Goal: Transaction & Acquisition: Purchase product/service

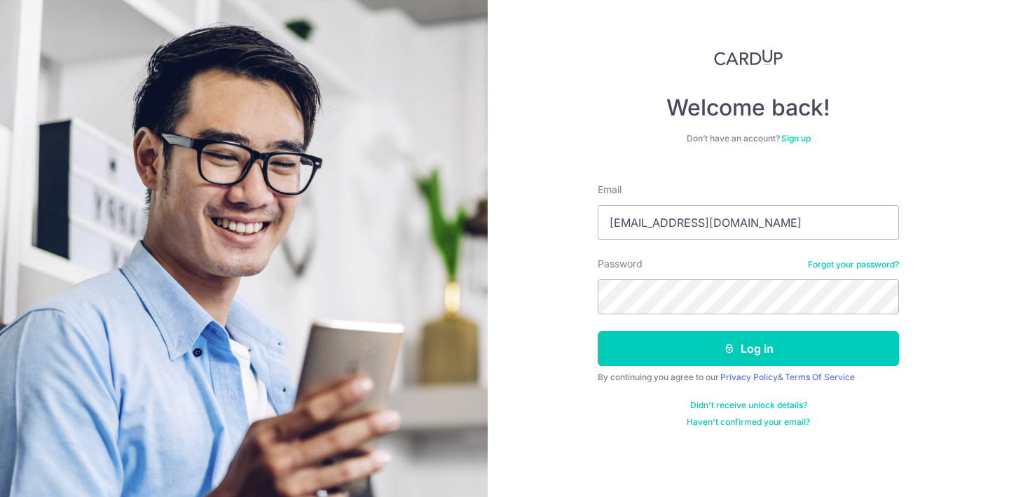
type input "yonqmink@gmail.com"
click at [598, 331] on button "Log in" at bounding box center [748, 348] width 301 height 35
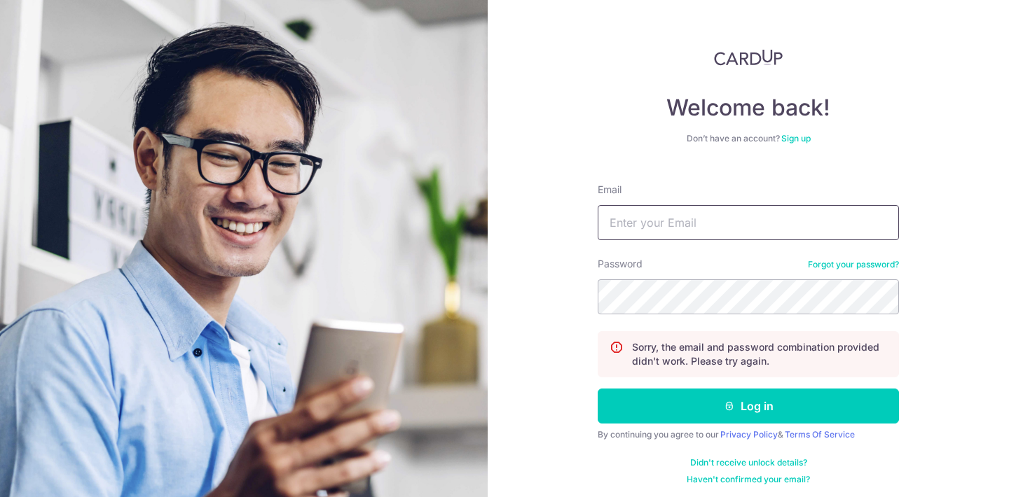
click at [695, 213] on input "Email" at bounding box center [748, 222] width 301 height 35
type input "[EMAIL_ADDRESS][DOMAIN_NAME]"
click at [598, 389] on button "Log in" at bounding box center [748, 406] width 301 height 35
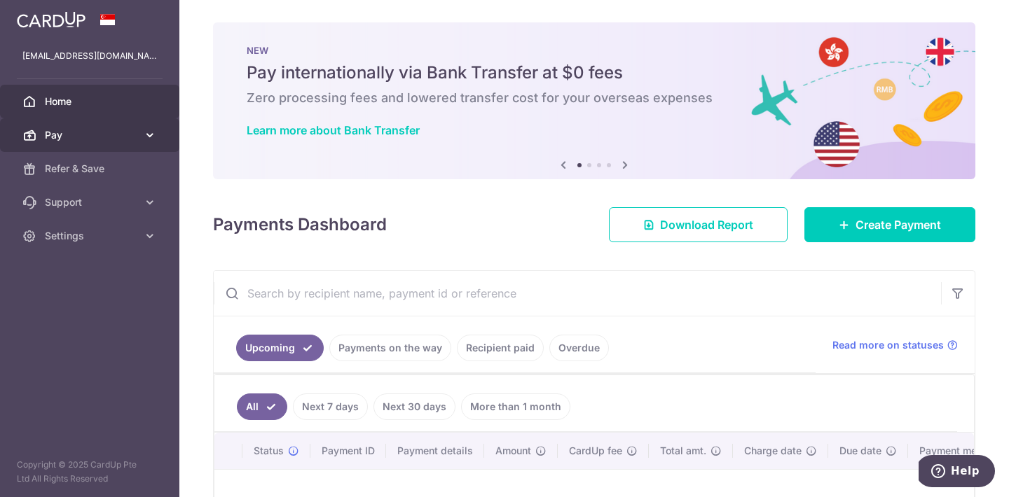
click at [148, 132] on icon at bounding box center [150, 135] width 14 height 14
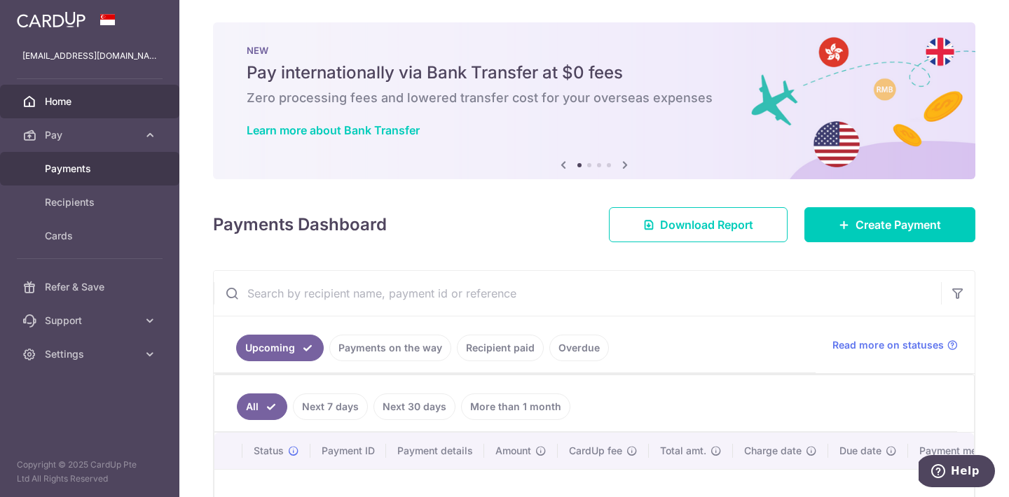
click at [80, 168] on span "Payments" at bounding box center [91, 169] width 92 height 14
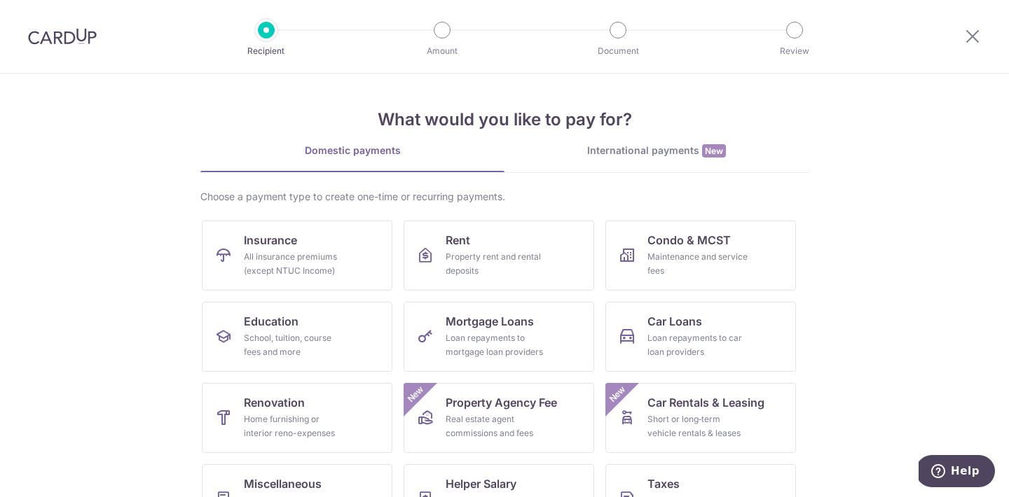
click at [701, 149] on div "International payments New" at bounding box center [656, 151] width 304 height 15
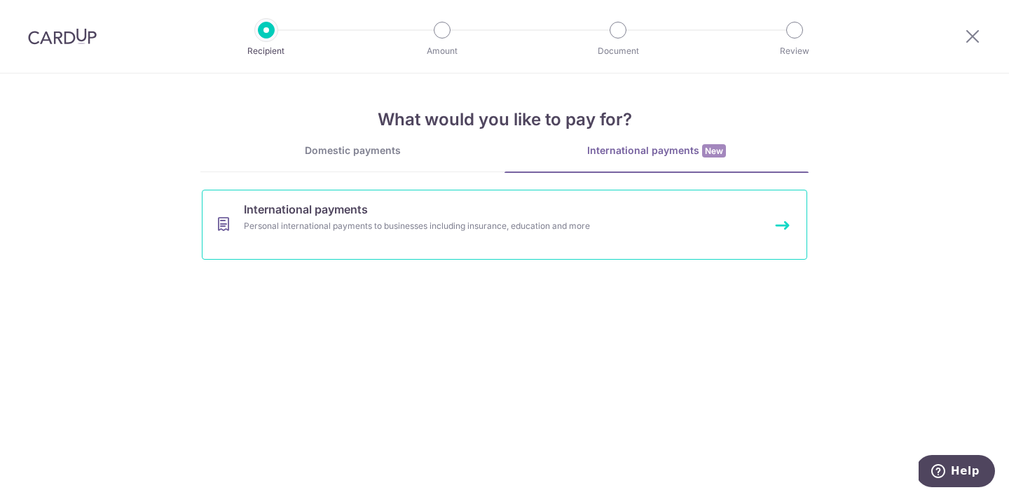
click at [239, 247] on link "International payments Personal international payments to businesses including …" at bounding box center [504, 225] width 605 height 70
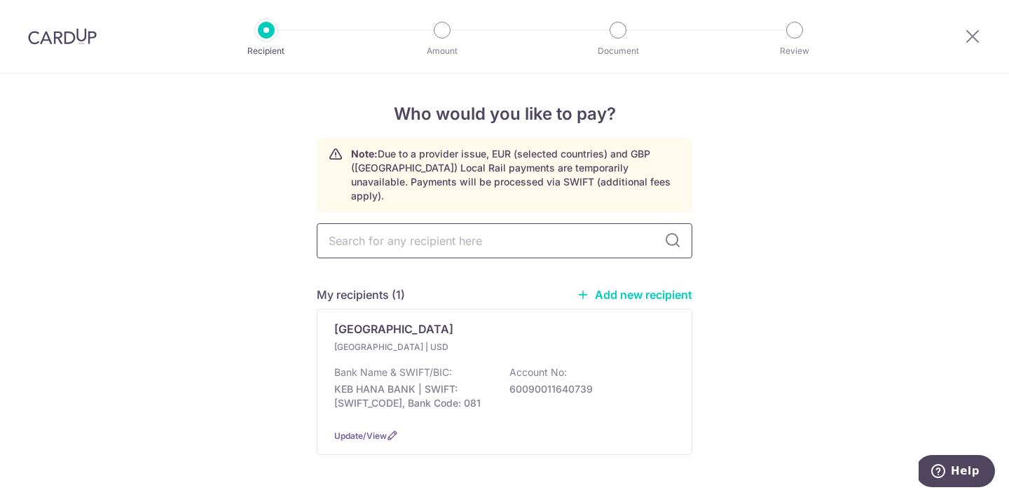
click at [350, 233] on input "text" at bounding box center [504, 240] width 375 height 35
click at [612, 288] on link "Add new recipient" at bounding box center [635, 295] width 116 height 14
select select
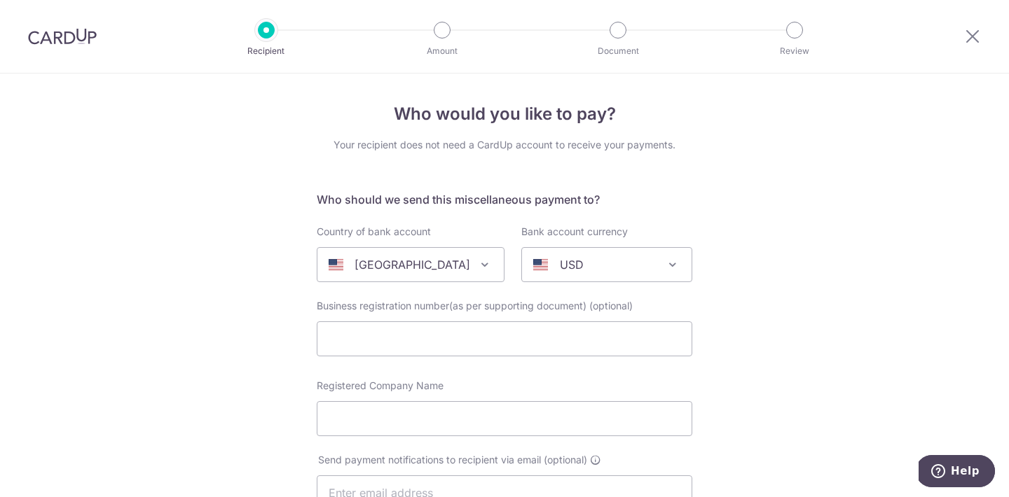
click at [476, 265] on span at bounding box center [484, 264] width 17 height 17
type input "south korea"
select select "122"
select select "[GEOGRAPHIC_DATA]"
select select
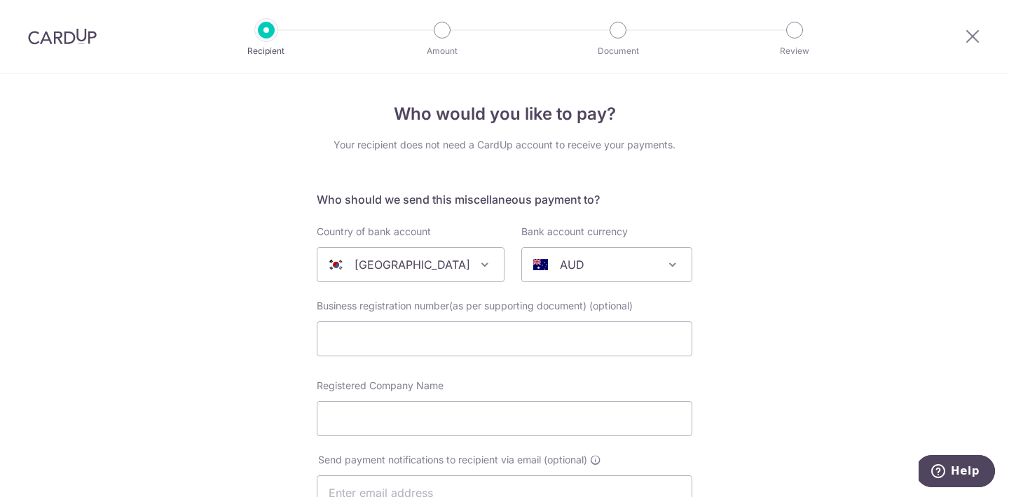
click at [583, 269] on div "AUD" at bounding box center [595, 264] width 125 height 17
type input "krw"
select select "15"
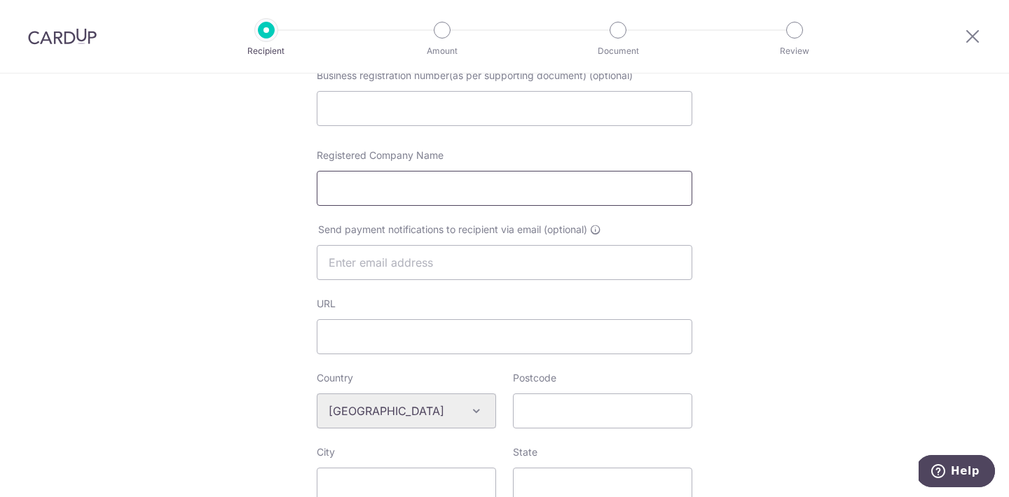
scroll to position [237, 0]
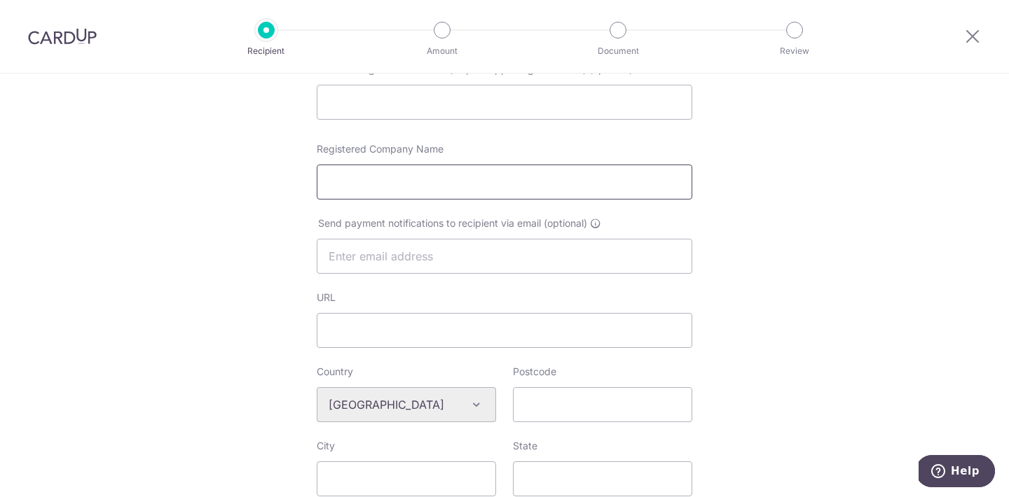
click at [427, 180] on input "Registered Company Name" at bounding box center [504, 182] width 375 height 35
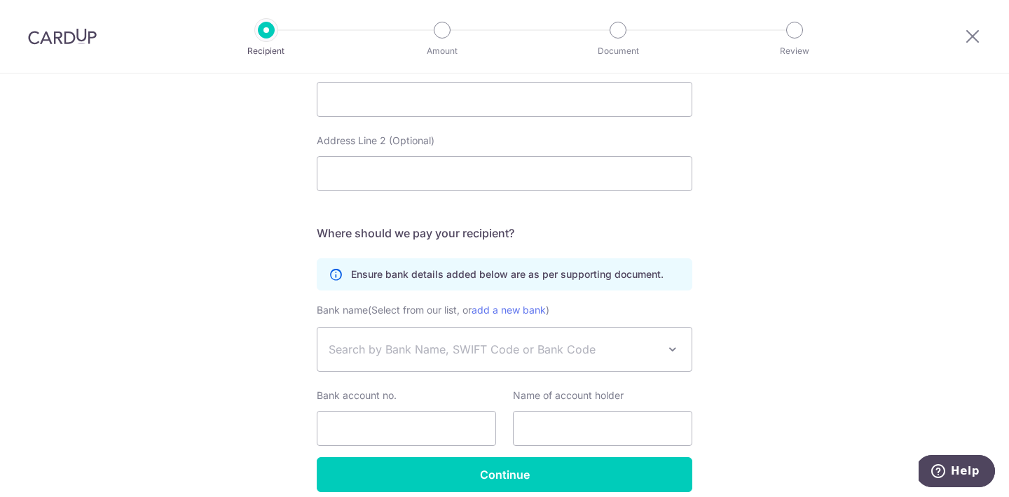
scroll to position [752, 0]
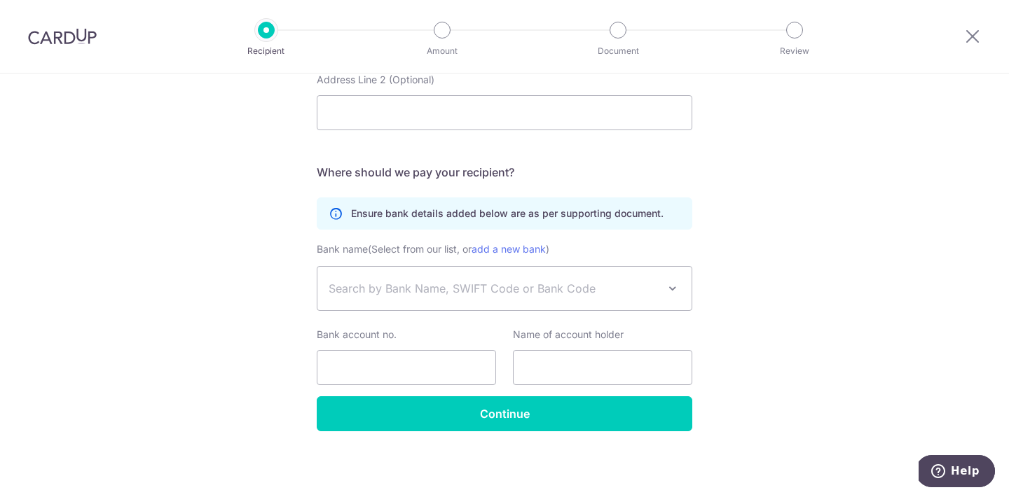
type input "Leon Yonq Mink Tan"
click at [460, 287] on span "Search by Bank Name, SWIFT Code or Bank Code" at bounding box center [493, 288] width 329 height 17
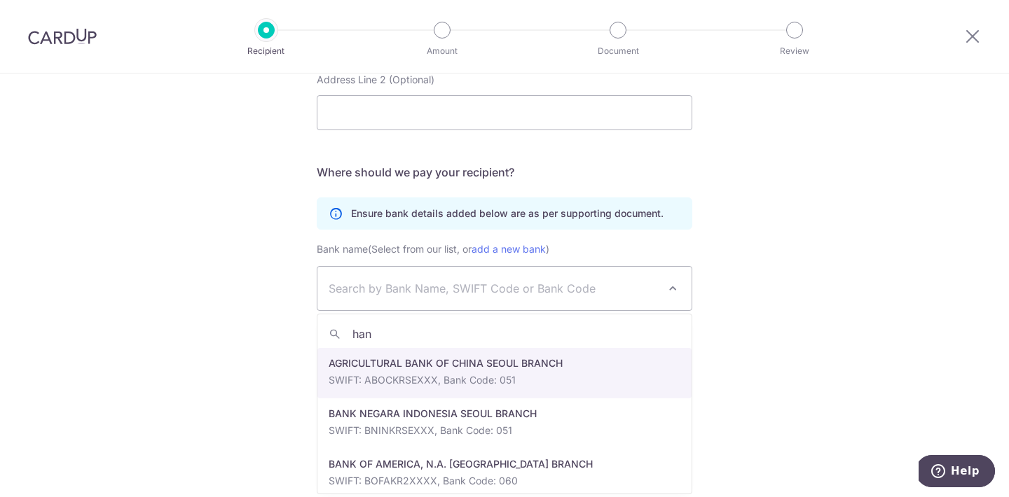
type input "hana"
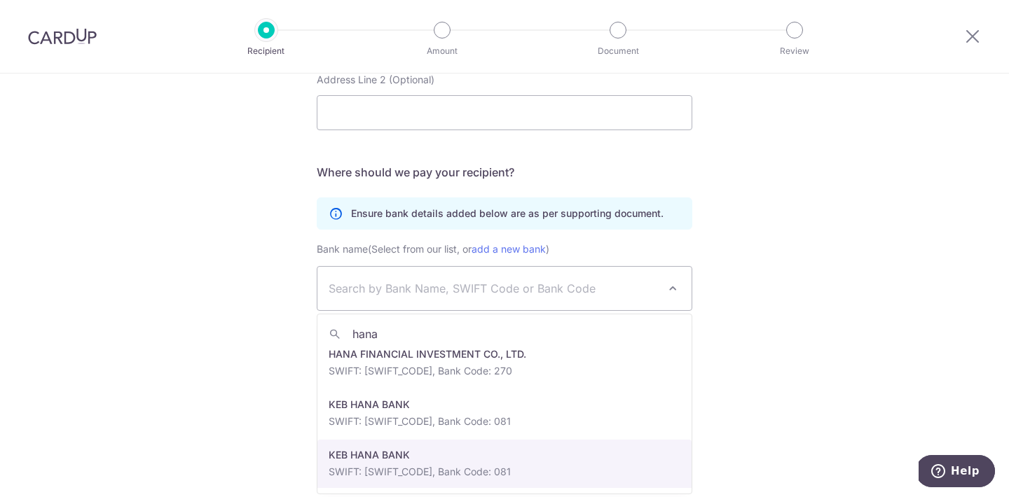
scroll to position [0, 0]
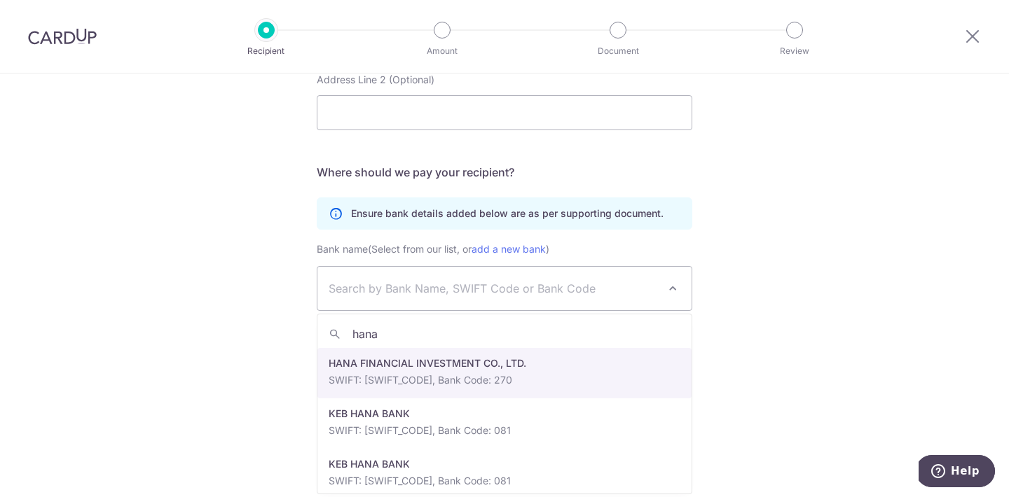
click at [386, 329] on input "hana" at bounding box center [504, 334] width 374 height 28
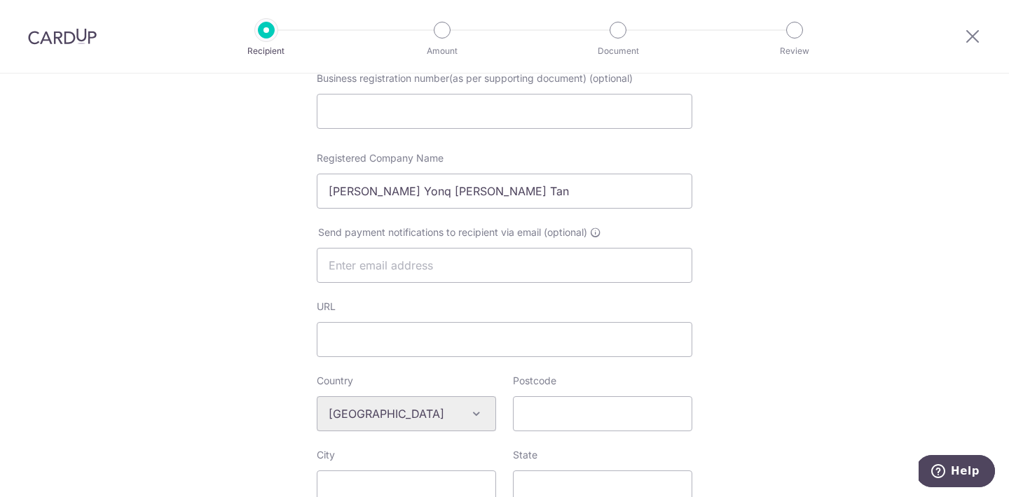
scroll to position [752, 0]
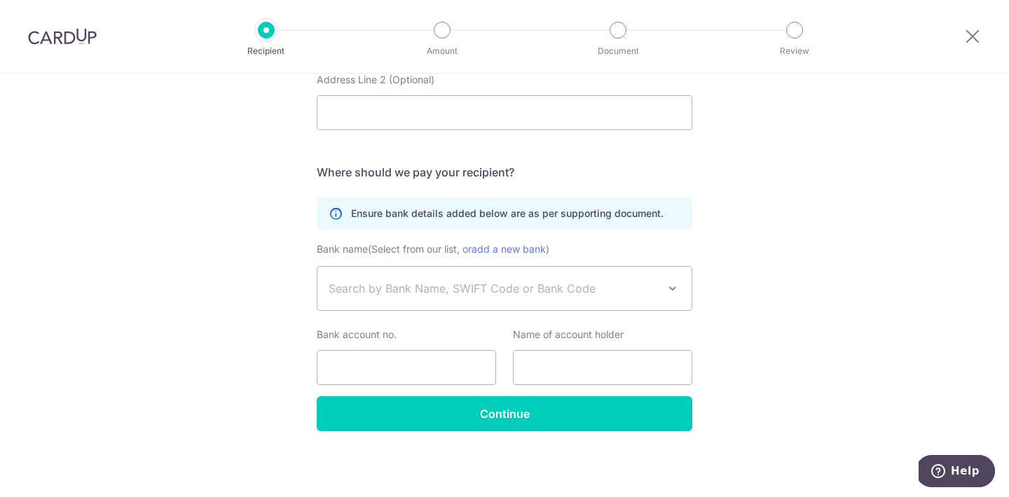
click at [473, 297] on span "Search by Bank Name, SWIFT Code or Bank Code" at bounding box center [504, 288] width 374 height 43
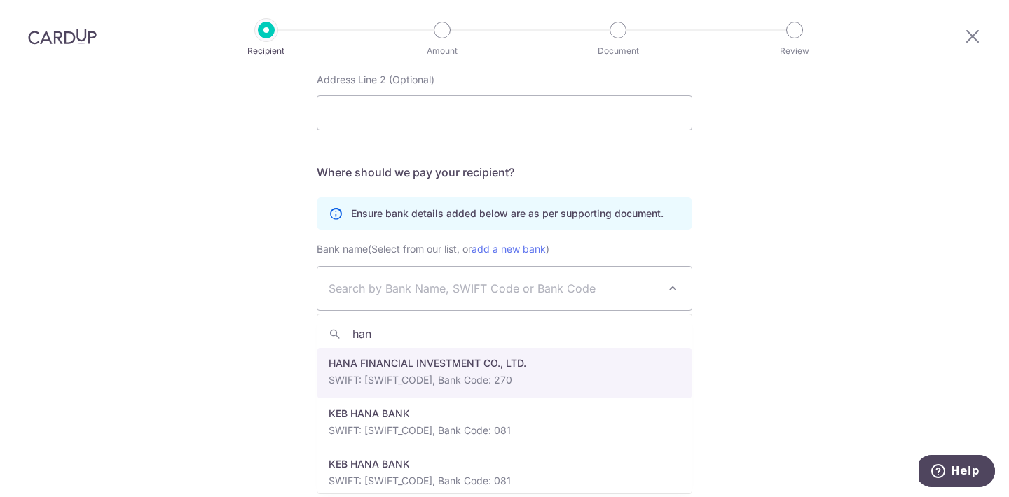
type input "hana"
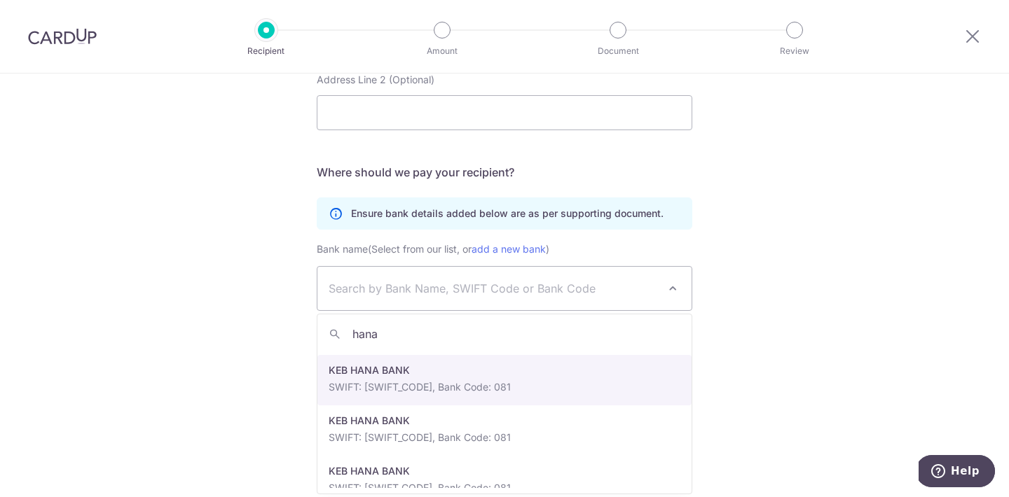
scroll to position [62, 0]
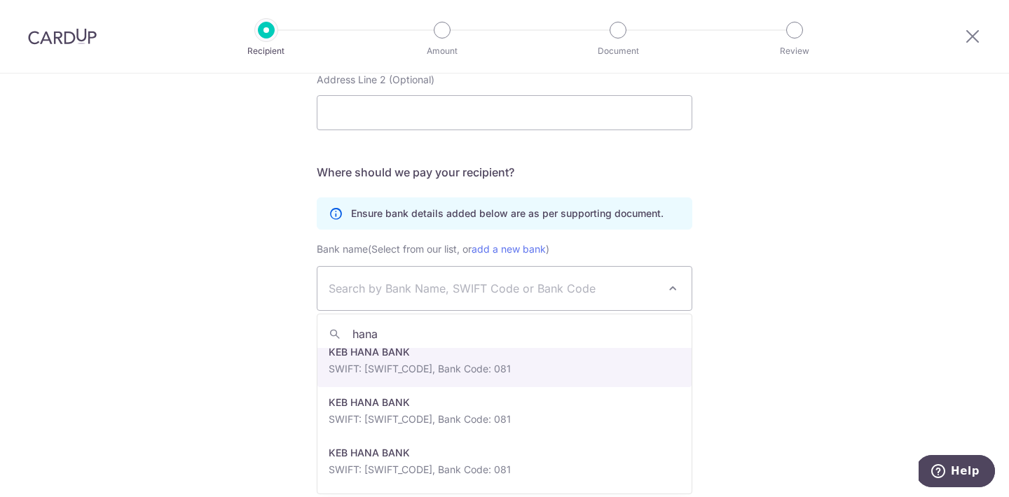
select select "336"
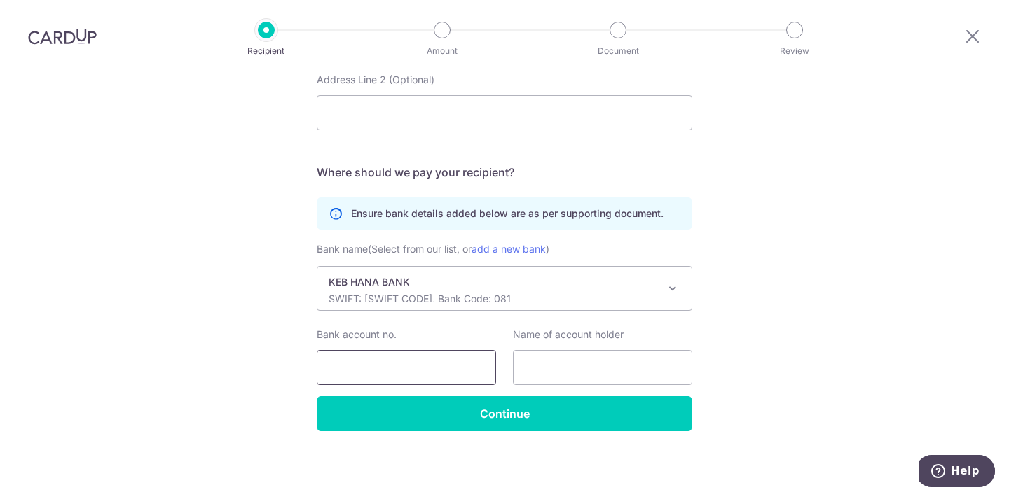
click at [442, 371] on input "Bank account no." at bounding box center [406, 367] width 179 height 35
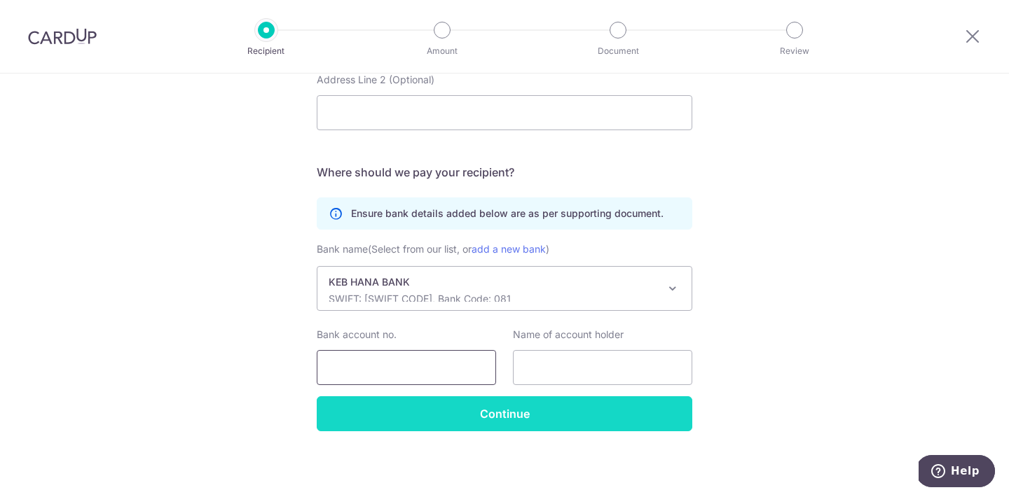
paste input "647-910983-59107"
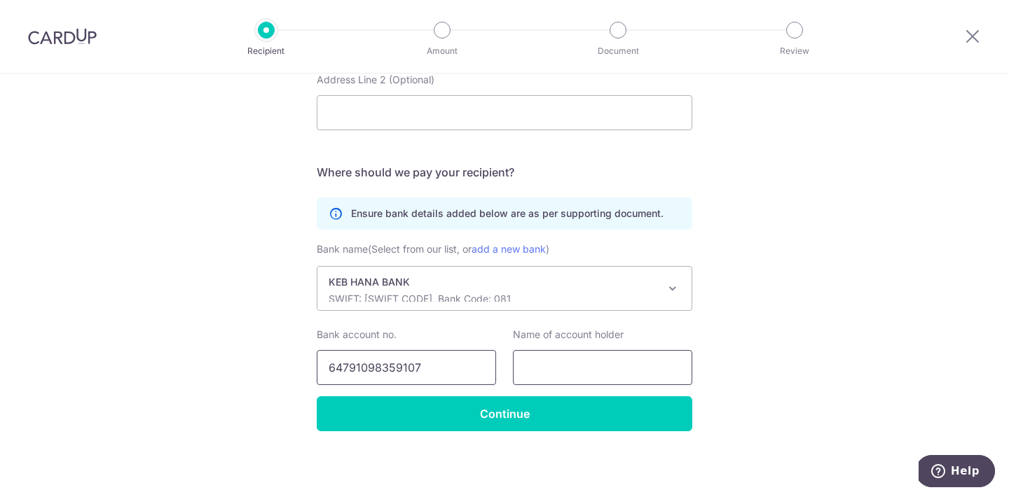
type input "64791098359107"
click at [598, 373] on input "text" at bounding box center [602, 367] width 179 height 35
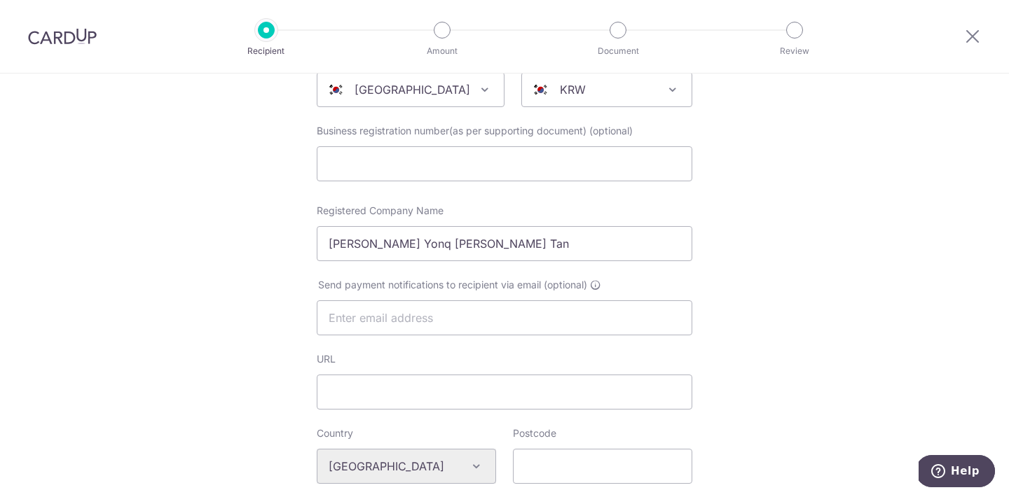
scroll to position [74, 0]
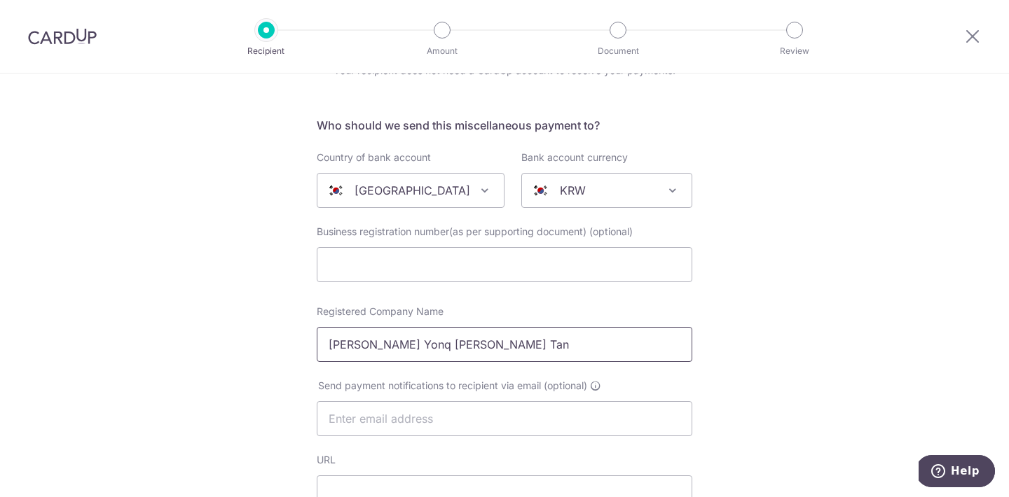
type input "Leon Yonq Mink Tan"
click at [377, 354] on input "Leon Yonq Mink Tan" at bounding box center [504, 344] width 375 height 35
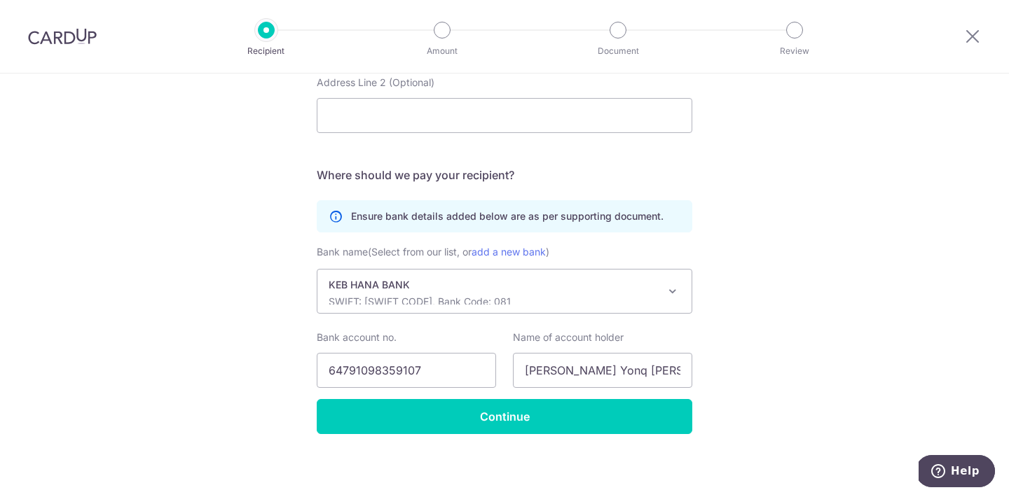
scroll to position [752, 0]
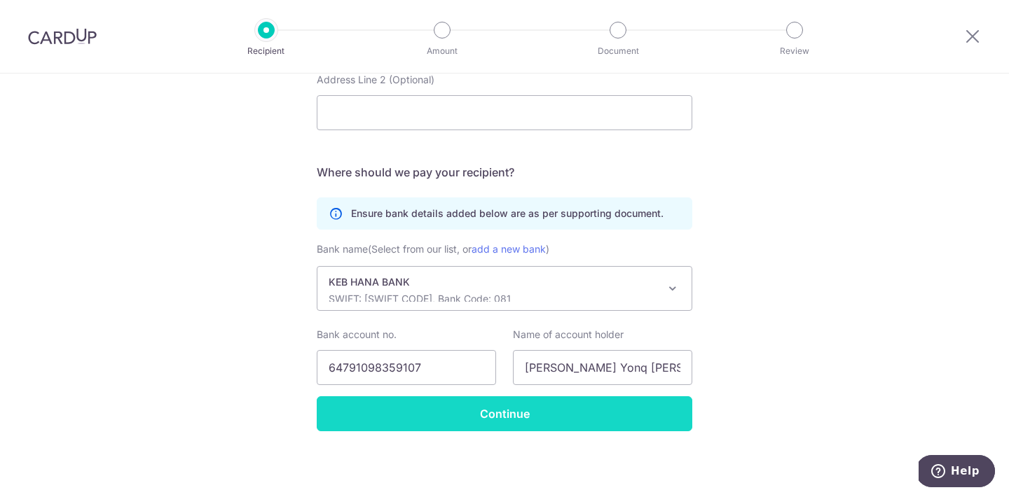
click at [534, 417] on input "Continue" at bounding box center [504, 413] width 375 height 35
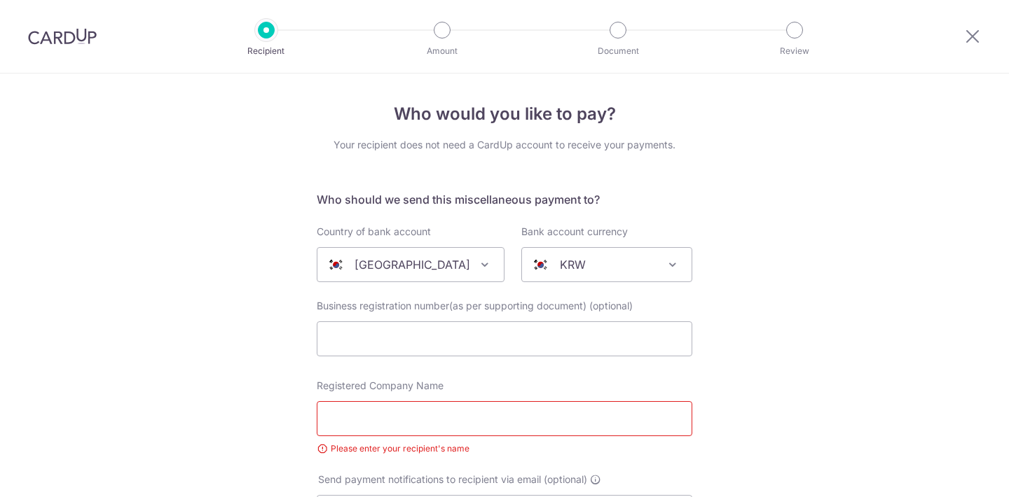
select select "336"
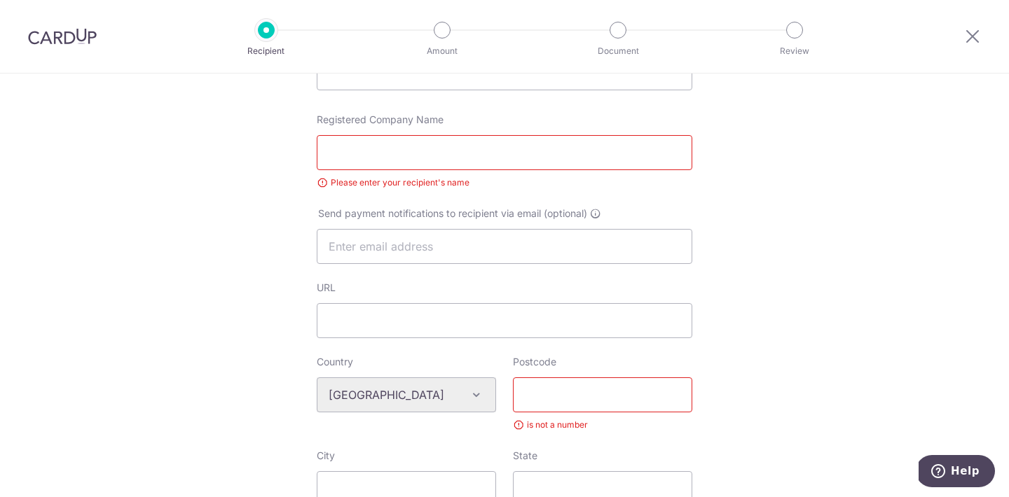
scroll to position [257, 0]
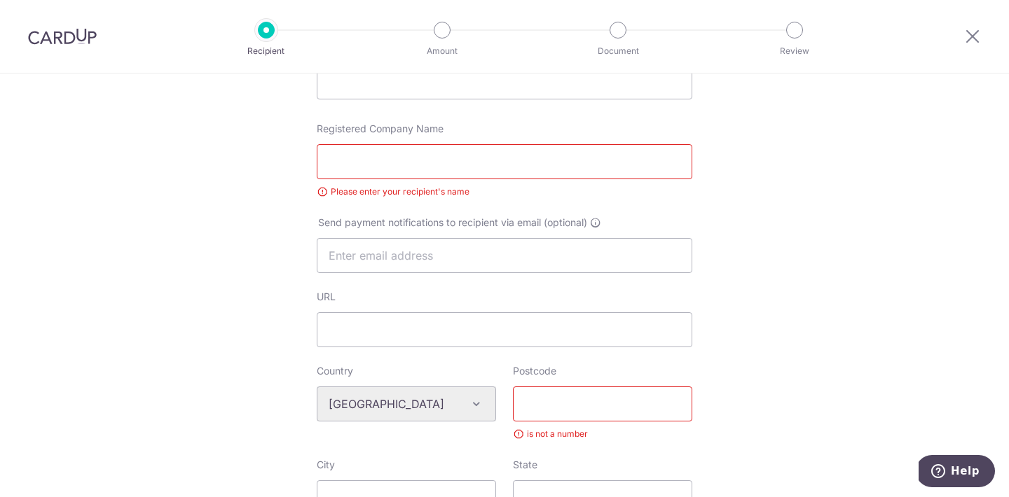
click at [408, 167] on input "Registered Company Name" at bounding box center [504, 161] width 375 height 35
type input "[PERSON_NAME] Yonq [PERSON_NAME] Tan"
click at [104, 317] on div "Who would you like to pay? Your recipient does not need a CardUp account to rec…" at bounding box center [504, 433] width 1009 height 1234
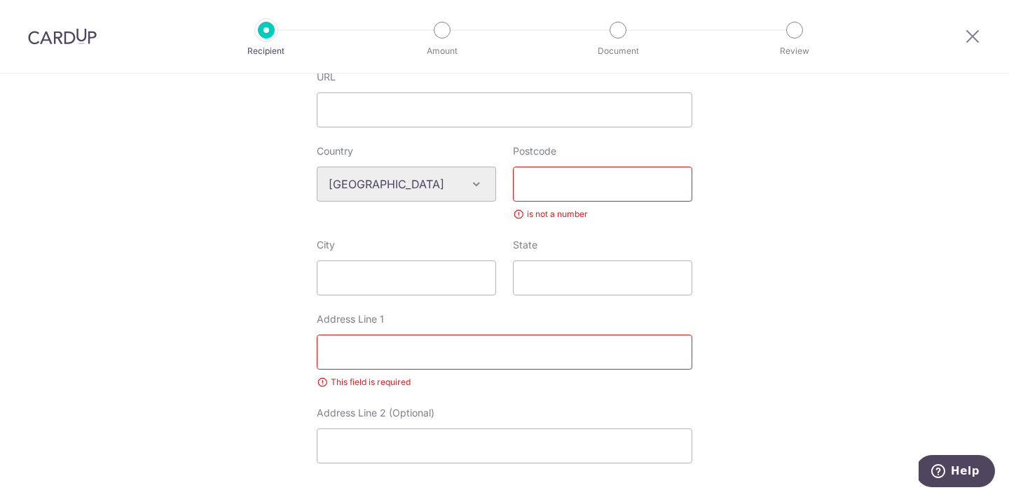
scroll to position [810, 0]
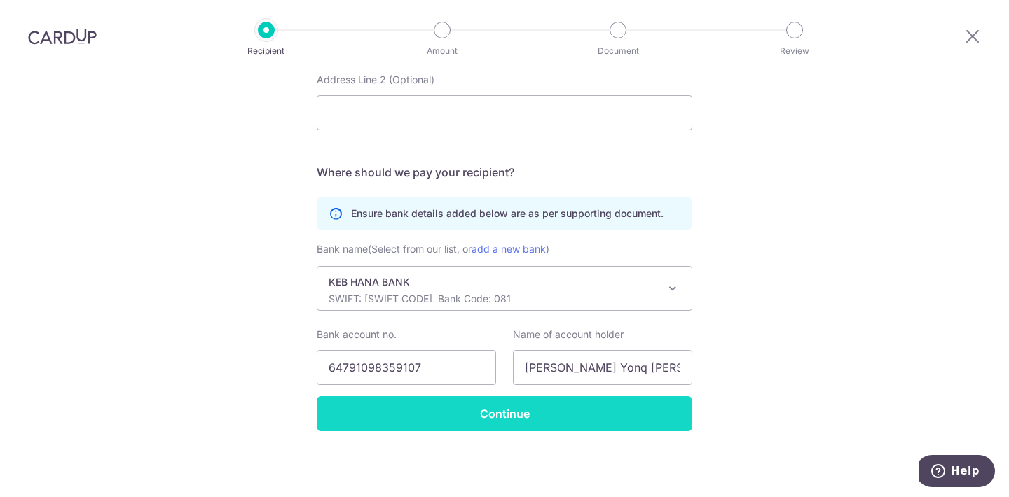
click at [481, 411] on input "Continue" at bounding box center [504, 413] width 375 height 35
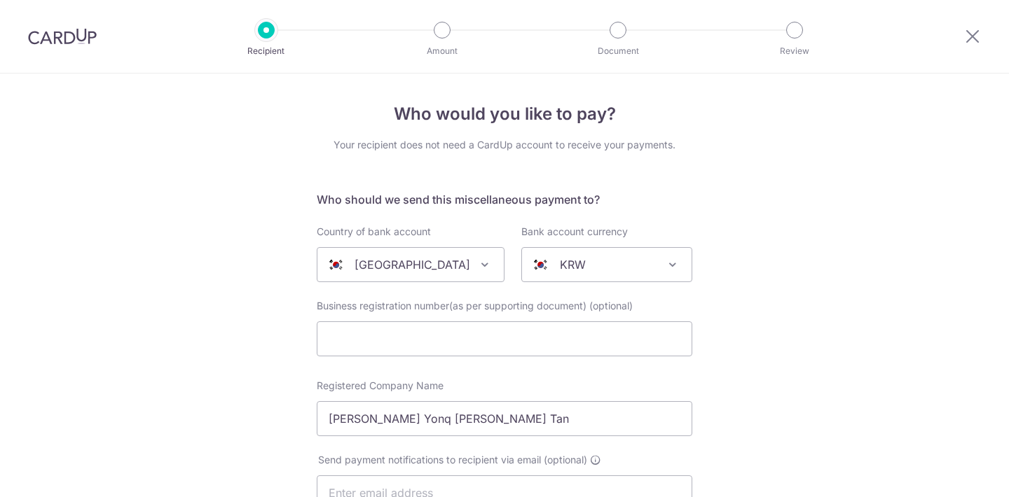
select select "336"
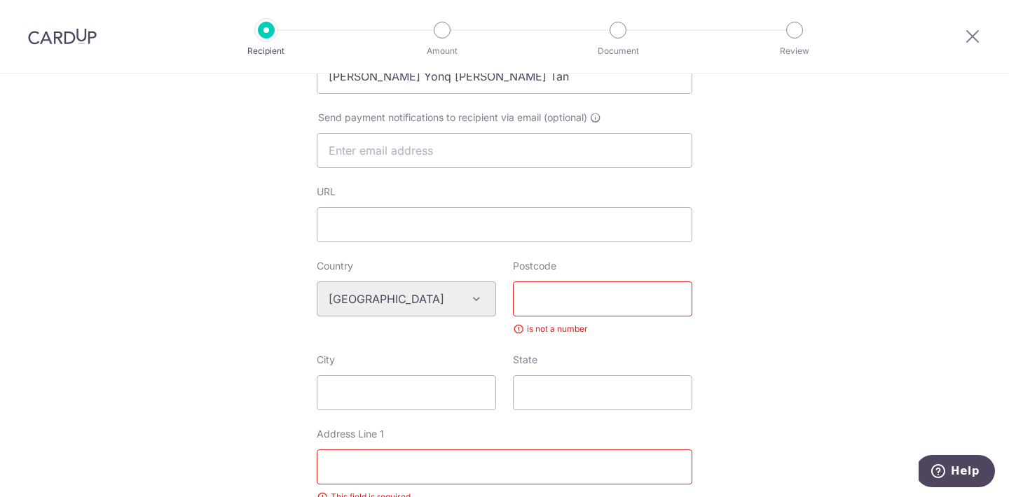
scroll to position [344, 0]
click at [530, 309] on input "Postcode" at bounding box center [602, 297] width 179 height 35
click at [256, 335] on div "Who would you like to pay? Your recipient does not need a CardUp account to rec…" at bounding box center [504, 337] width 1009 height 1215
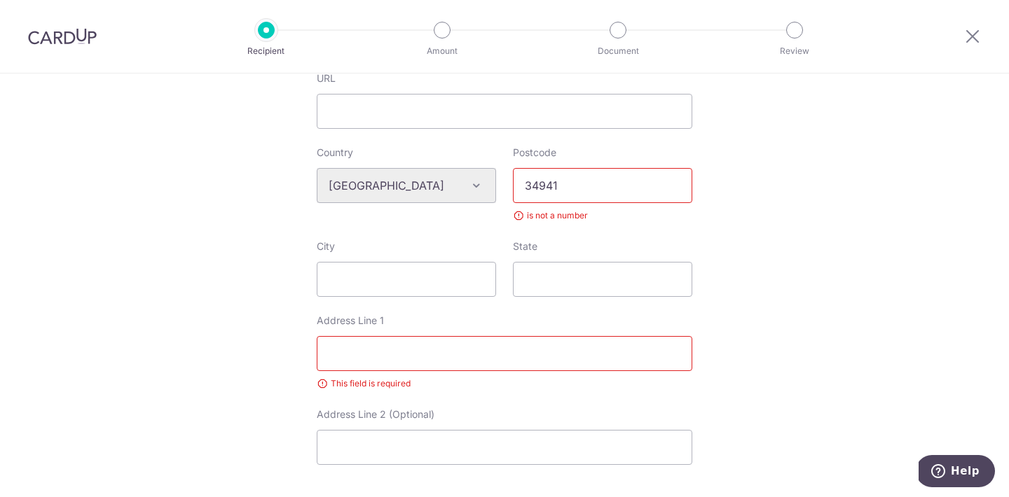
scroll to position [450, 0]
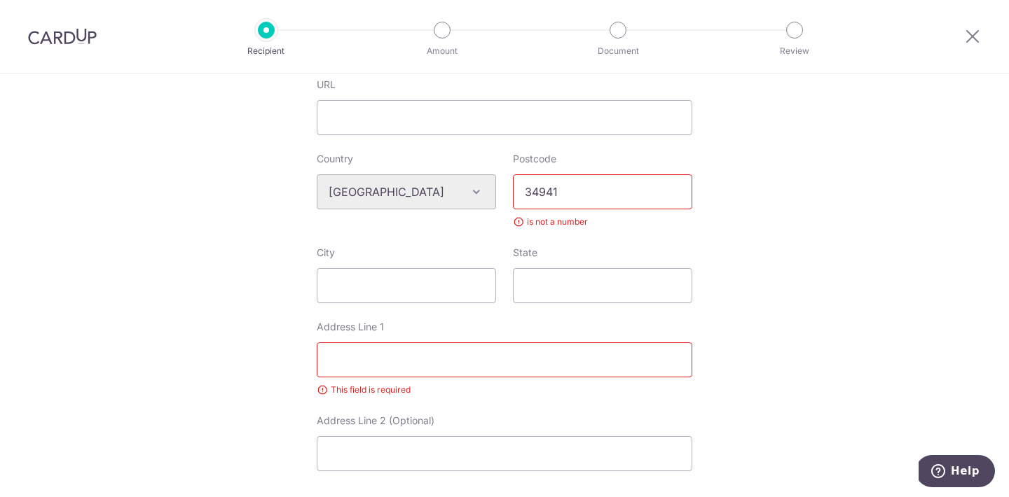
drag, startPoint x: 539, startPoint y: 188, endPoint x: 594, endPoint y: 188, distance: 54.6
click at [594, 188] on input "34941" at bounding box center [602, 191] width 179 height 35
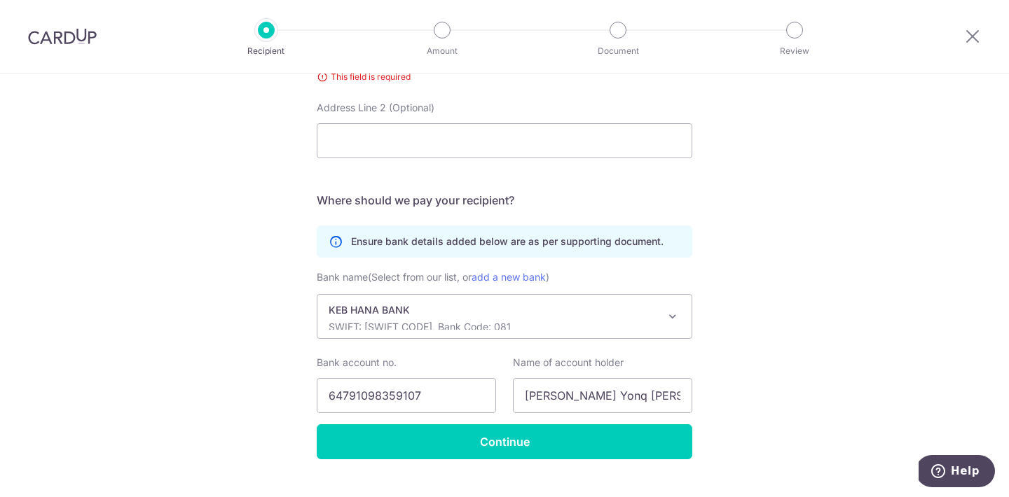
scroll to position [791, 0]
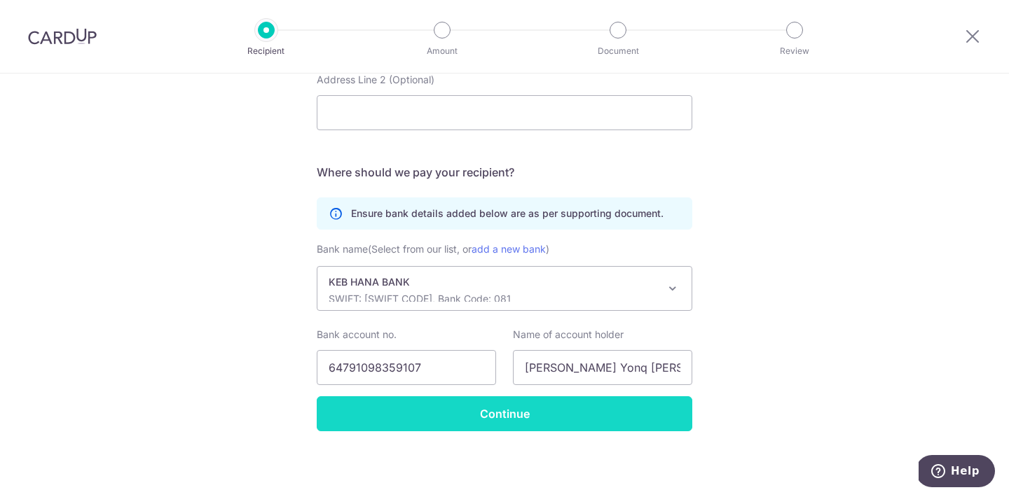
type input "34606"
click at [497, 407] on input "Continue" at bounding box center [504, 413] width 375 height 35
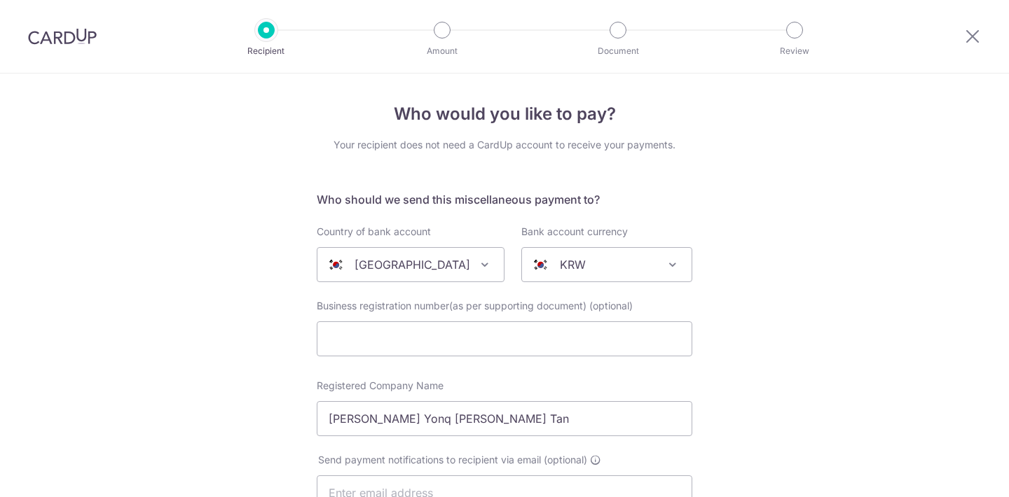
select select "336"
click at [497, 407] on input "[PERSON_NAME] Yonq [PERSON_NAME] Tan" at bounding box center [504, 418] width 375 height 35
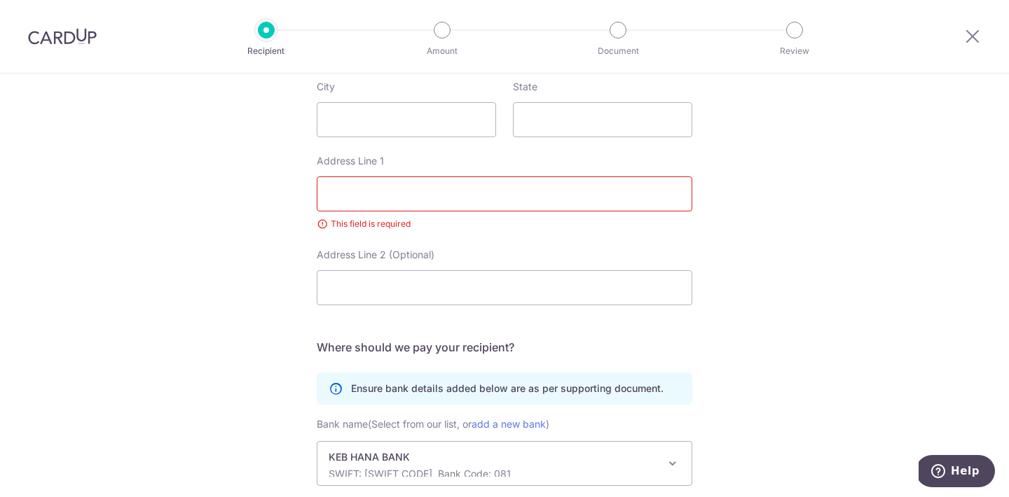
scroll to position [596, 0]
click at [409, 182] on input "Address Line 1" at bounding box center [504, 194] width 375 height 35
click at [322, 193] on input "[STREET_ADDRESS]" at bounding box center [504, 194] width 375 height 35
type input "[STREET_ADDRESS]"
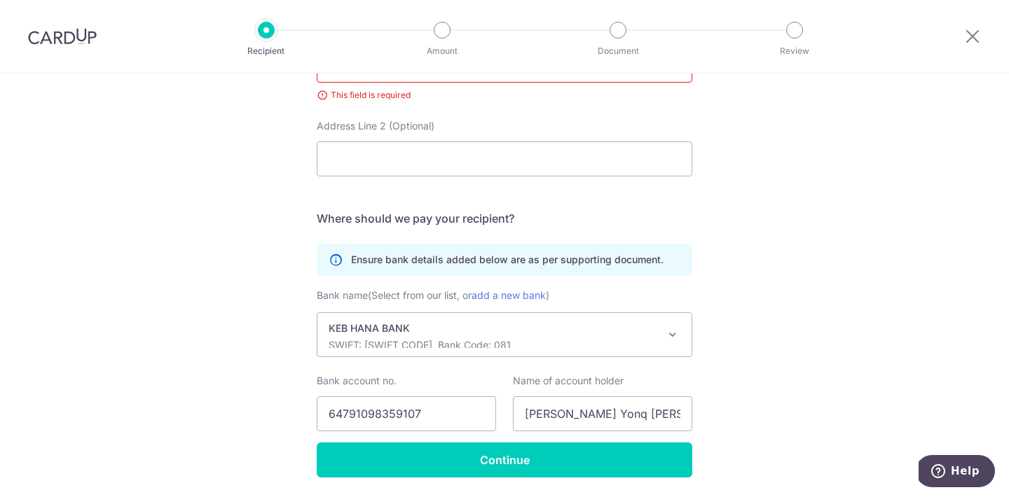
scroll to position [771, 0]
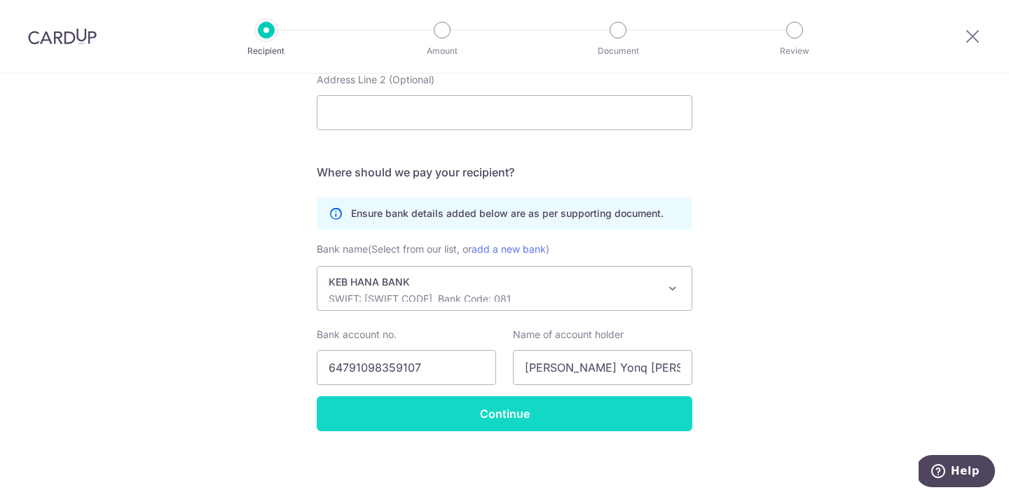
click at [455, 407] on input "Continue" at bounding box center [504, 413] width 375 height 35
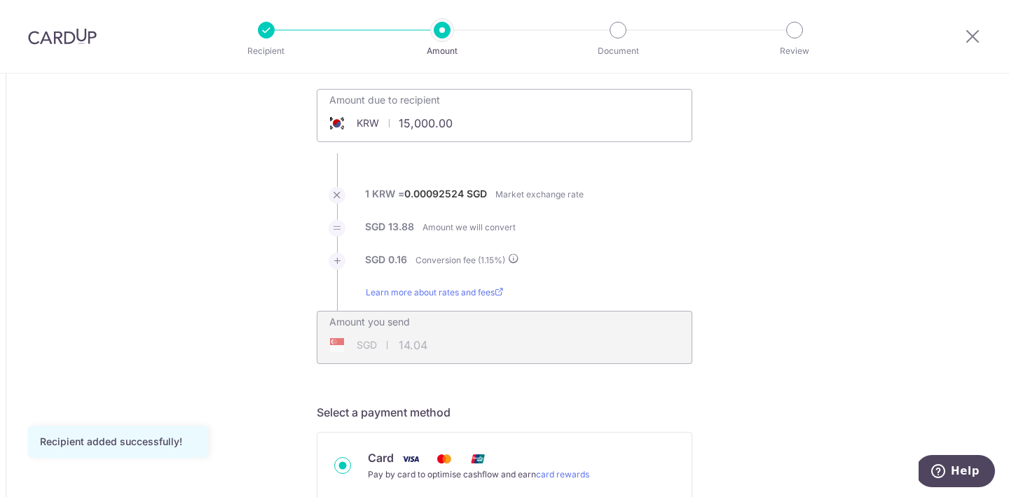
scroll to position [79, 0]
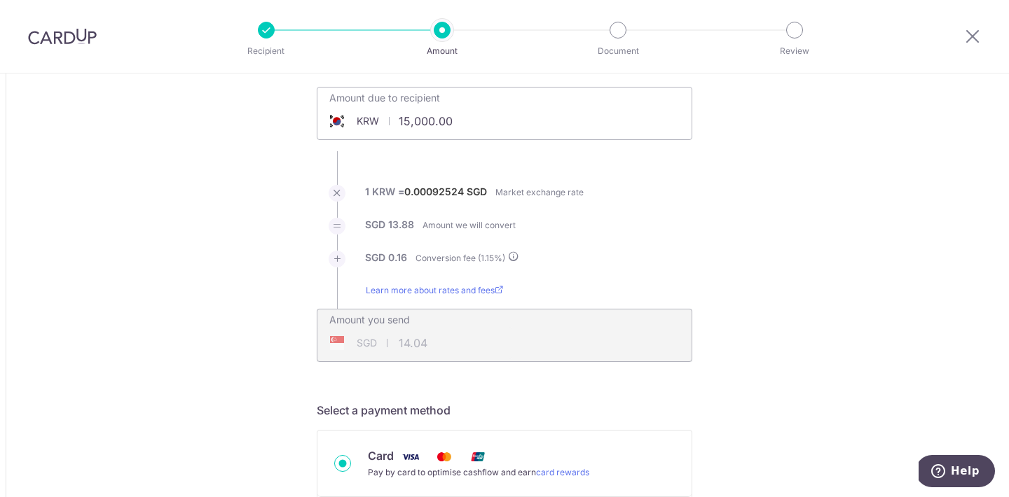
click at [413, 125] on input "15,000.00" at bounding box center [425, 121] width 216 height 32
click at [410, 126] on input "15,000.00" at bounding box center [425, 121] width 216 height 32
type input "10,000.00"
type input "9.36"
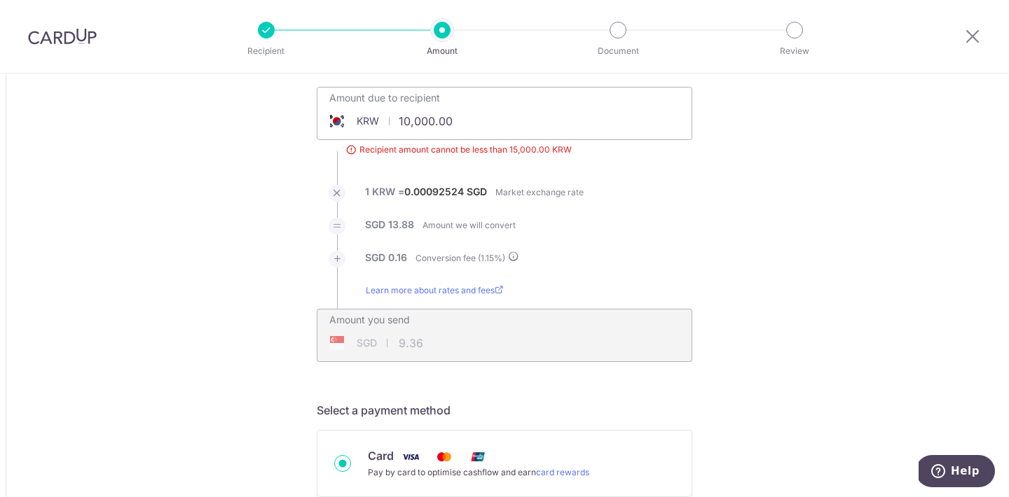
type input "15,000.00"
type input "14.04"
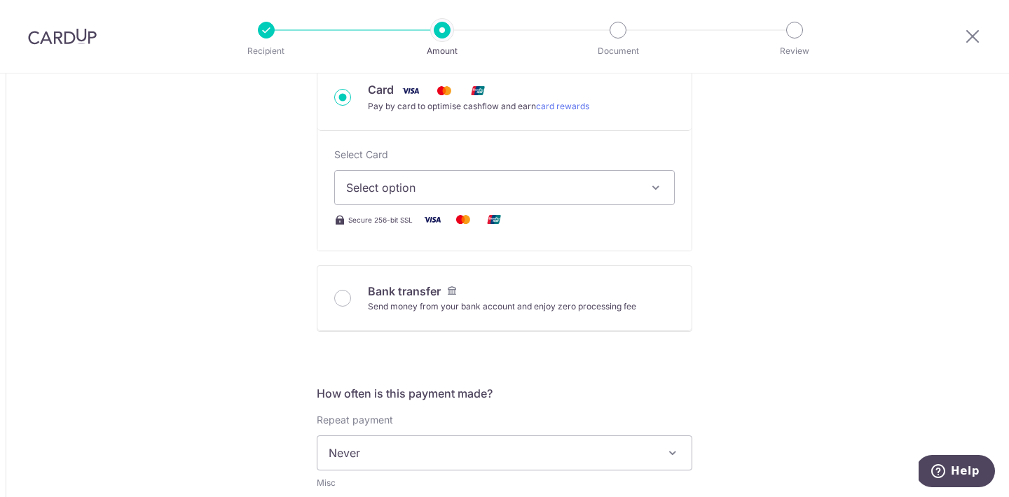
scroll to position [461, 0]
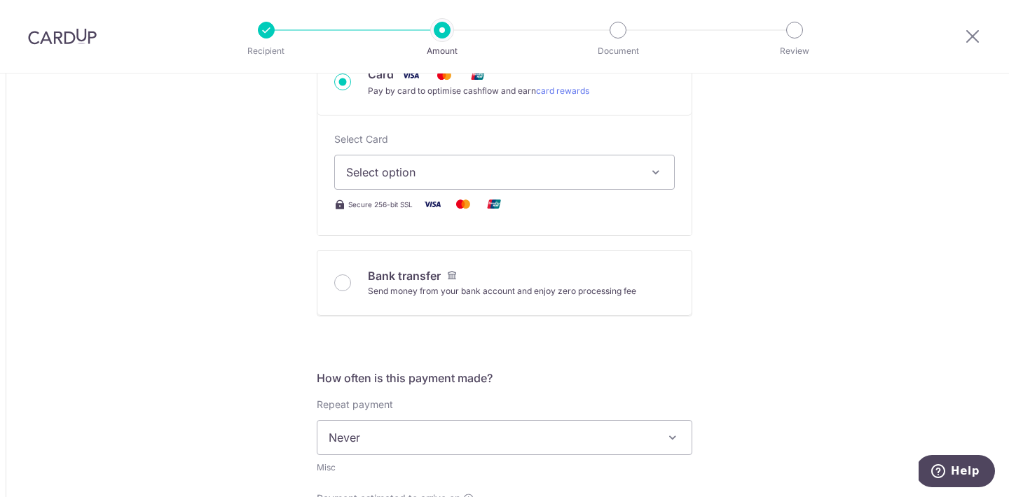
click at [431, 158] on button "Select option" at bounding box center [504, 172] width 340 height 35
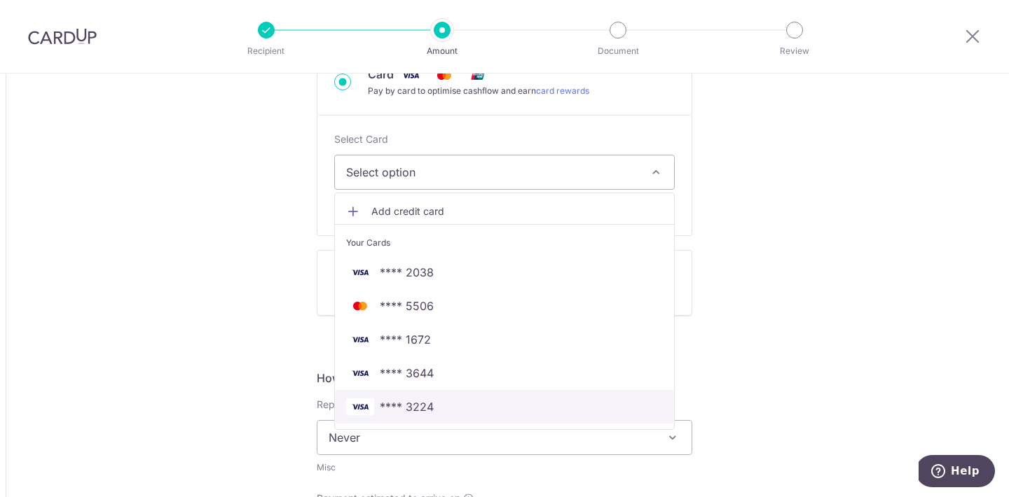
click at [384, 407] on span "**** 3224" at bounding box center [407, 407] width 54 height 17
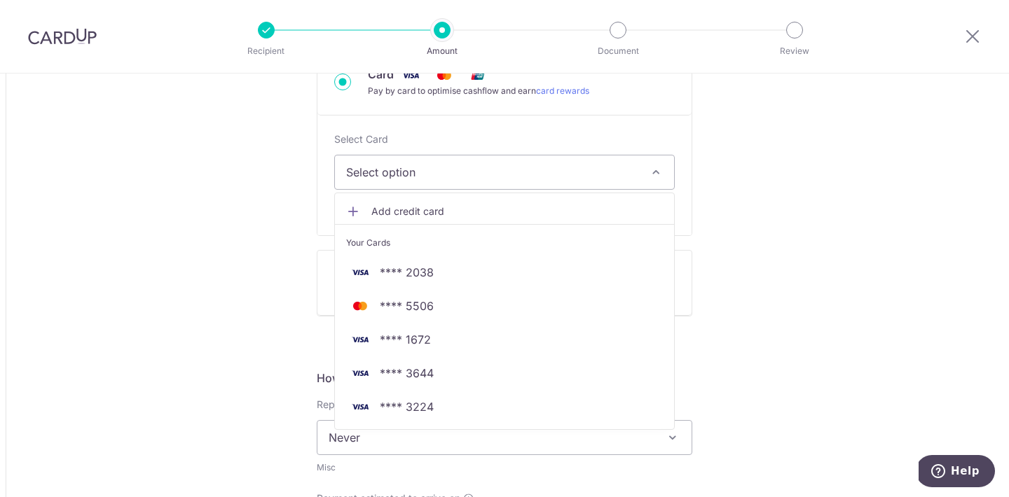
type input "15,000.00"
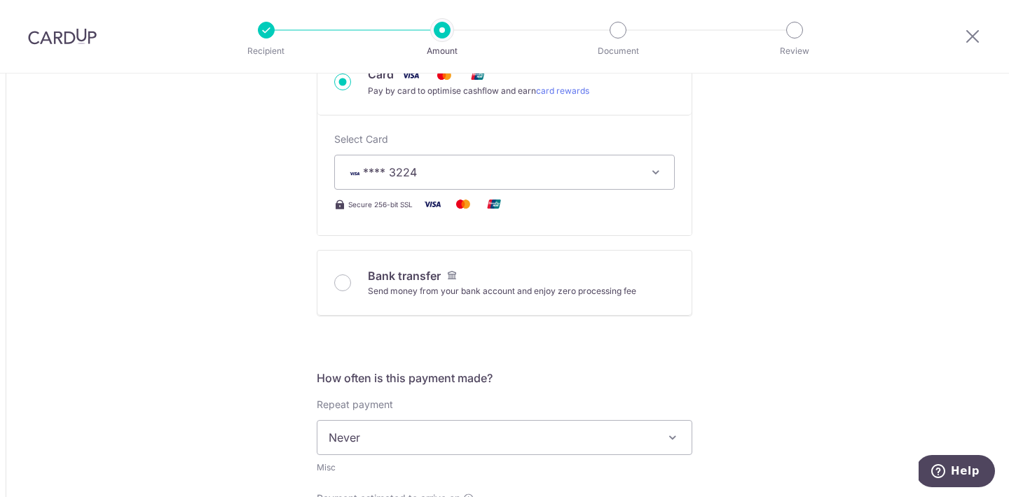
click at [210, 312] on div "Tell us more about your payment Amount due to recipient KRW 15,000.00 15000 Rec…" at bounding box center [504, 468] width 1009 height 1711
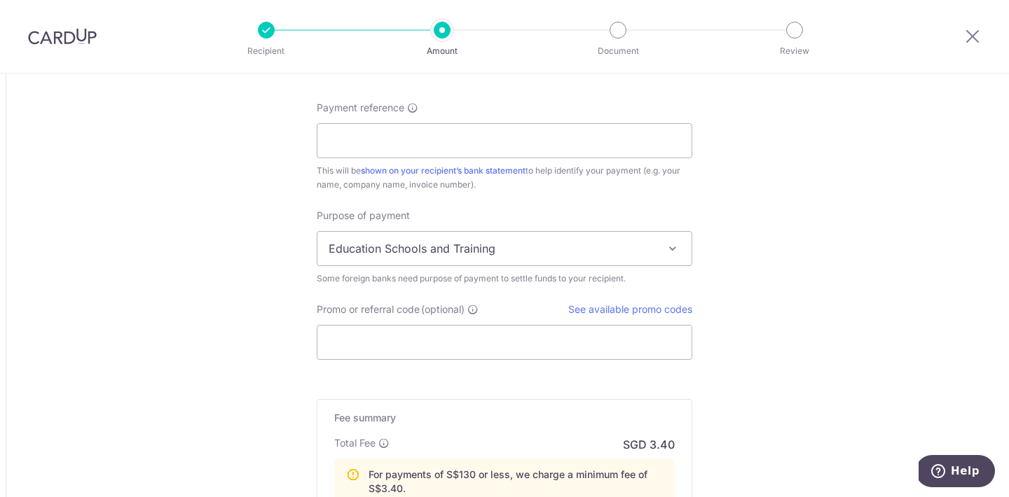
scroll to position [1088, 0]
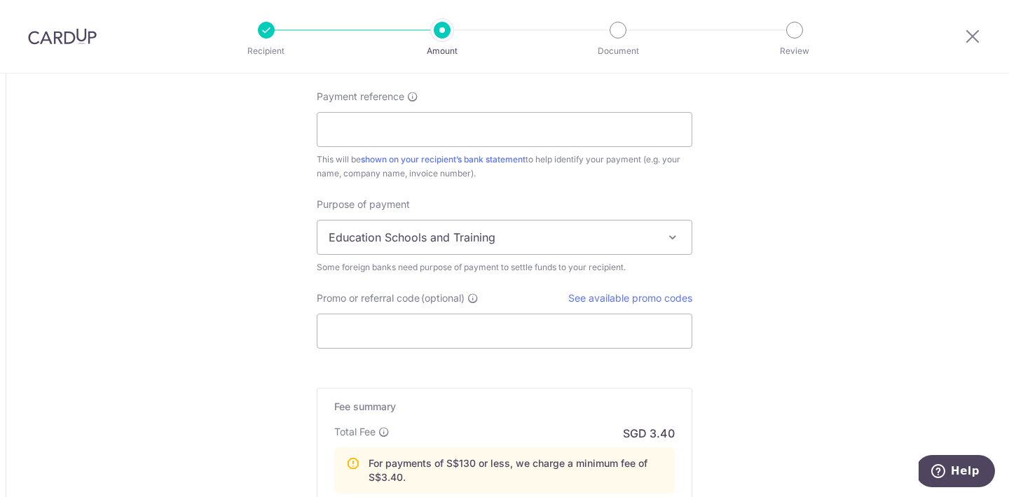
click at [373, 253] on span "Education Schools and Training" at bounding box center [504, 238] width 374 height 34
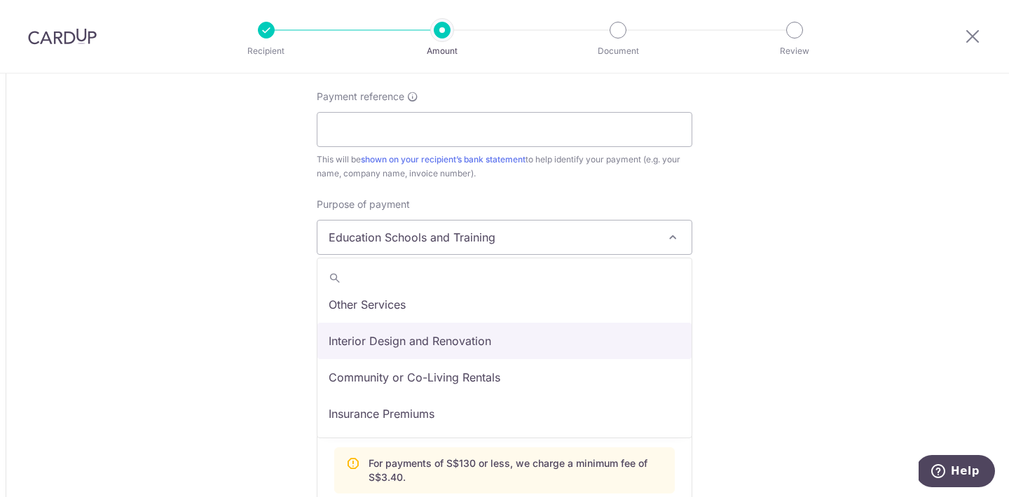
scroll to position [62, 0]
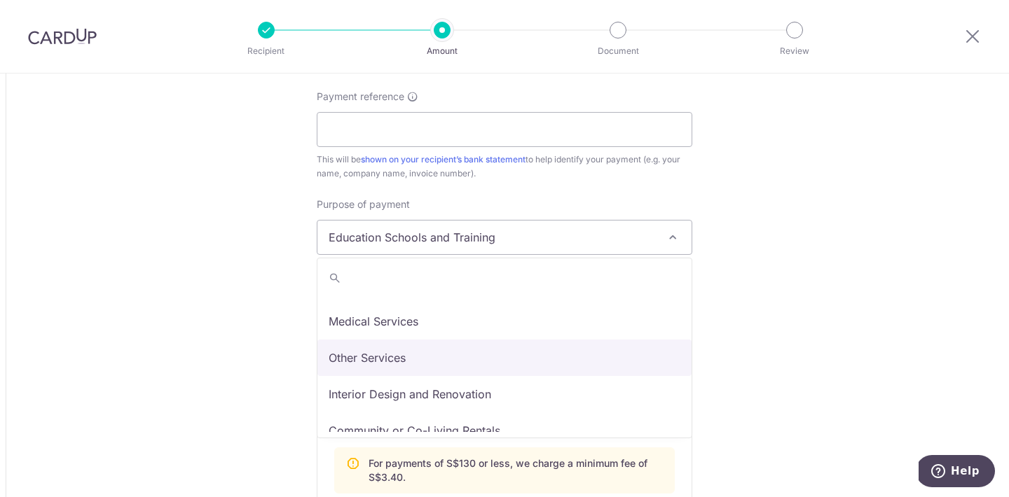
select select "Other Services"
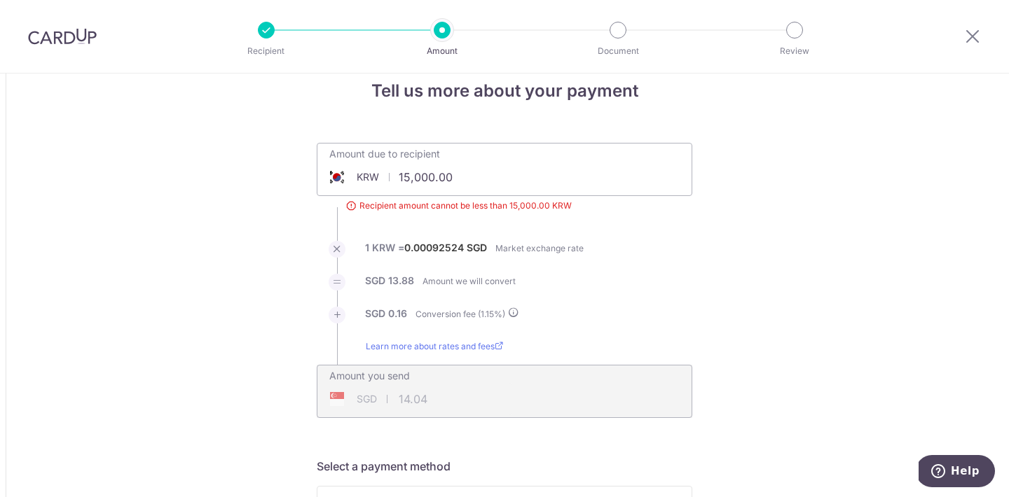
scroll to position [0, 0]
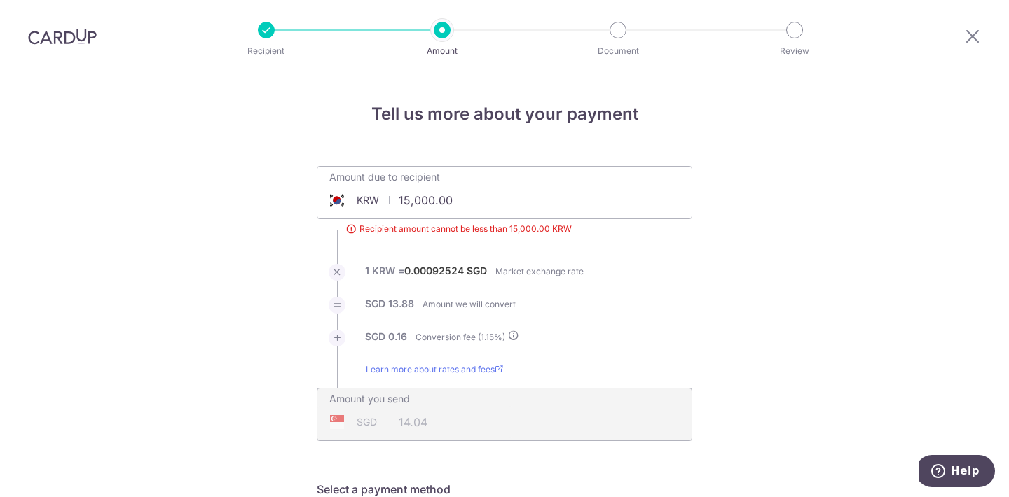
click at [412, 200] on input "15,000.00" at bounding box center [444, 200] width 254 height 32
type input "150,000.00"
type input "140.41"
type input "150,000.00"
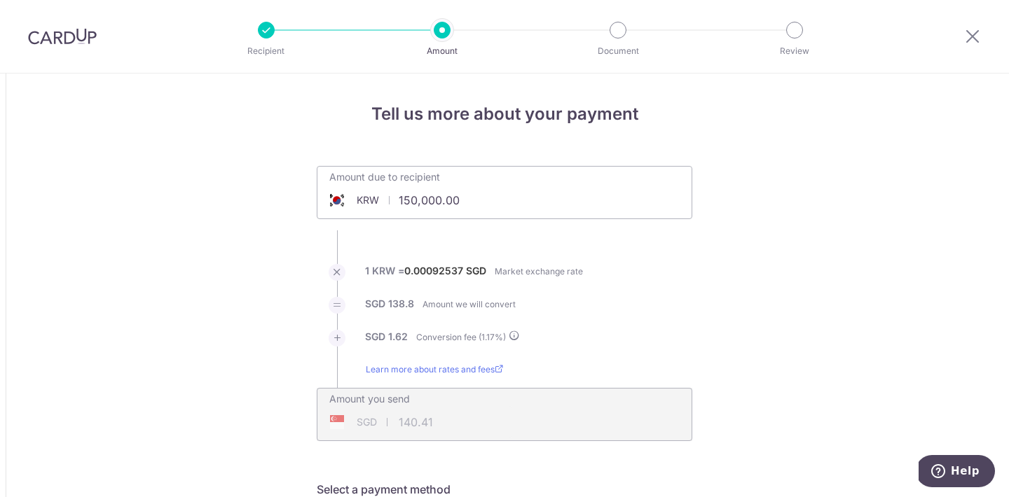
type input "140.42"
type input "150,000.00"
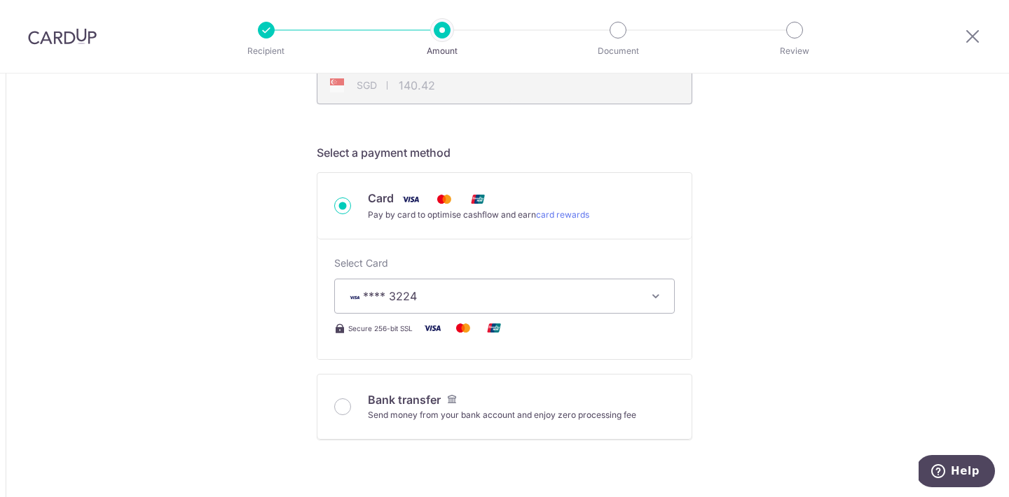
scroll to position [336, 0]
click at [402, 199] on img at bounding box center [410, 200] width 28 height 18
click at [351, 199] on input "Card Pay by card to optimise cashflow and earn card rewards" at bounding box center [342, 206] width 17 height 17
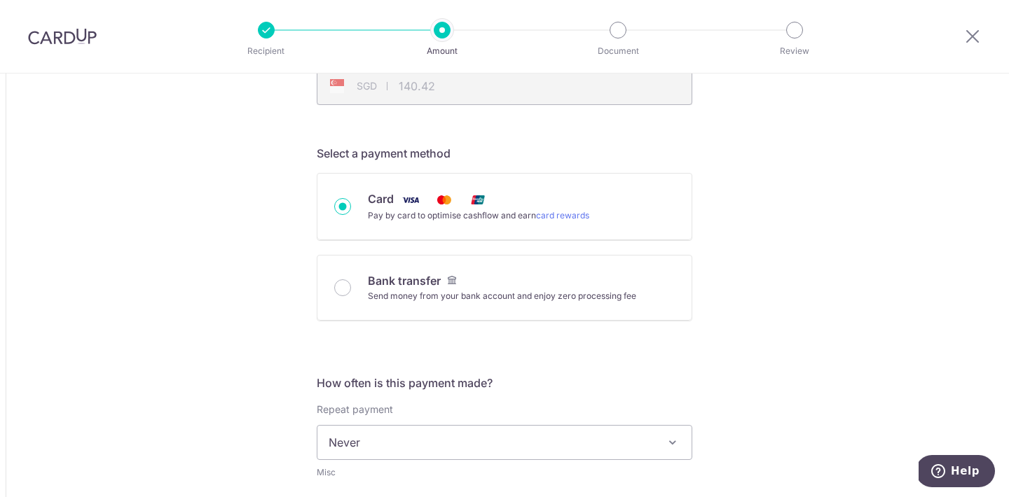
click at [402, 199] on img at bounding box center [410, 200] width 28 height 18
click at [351, 199] on input "Card Pay by card to optimise cashflow and earn card rewards" at bounding box center [342, 206] width 17 height 17
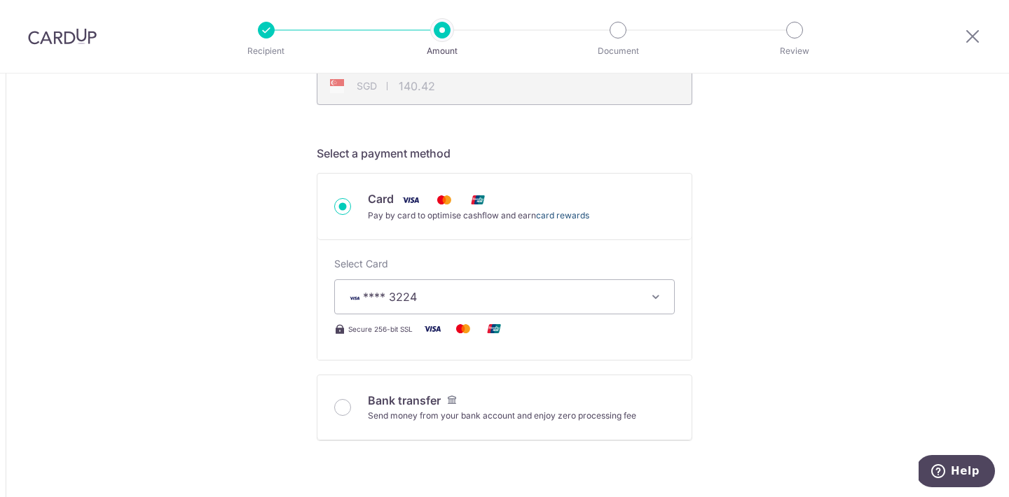
click at [583, 219] on link "card rewards" at bounding box center [562, 215] width 53 height 11
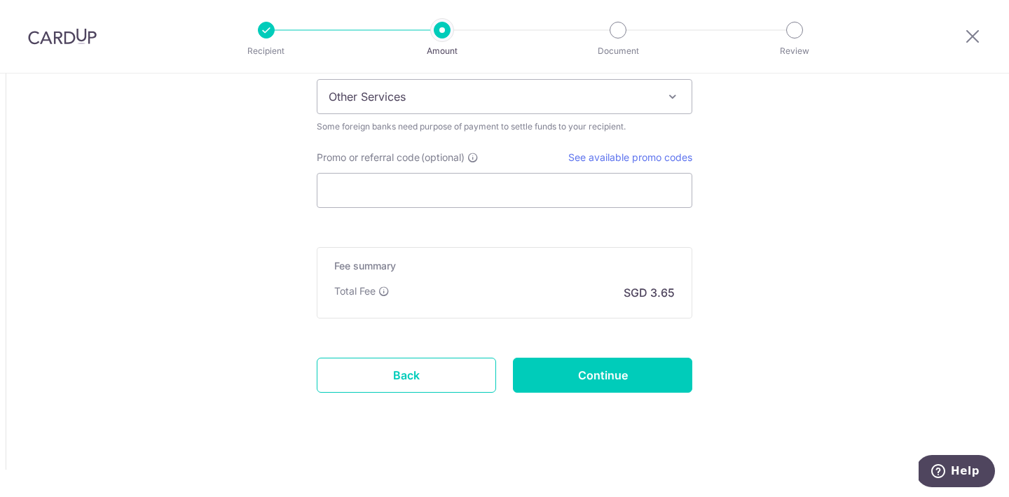
scroll to position [1021, 0]
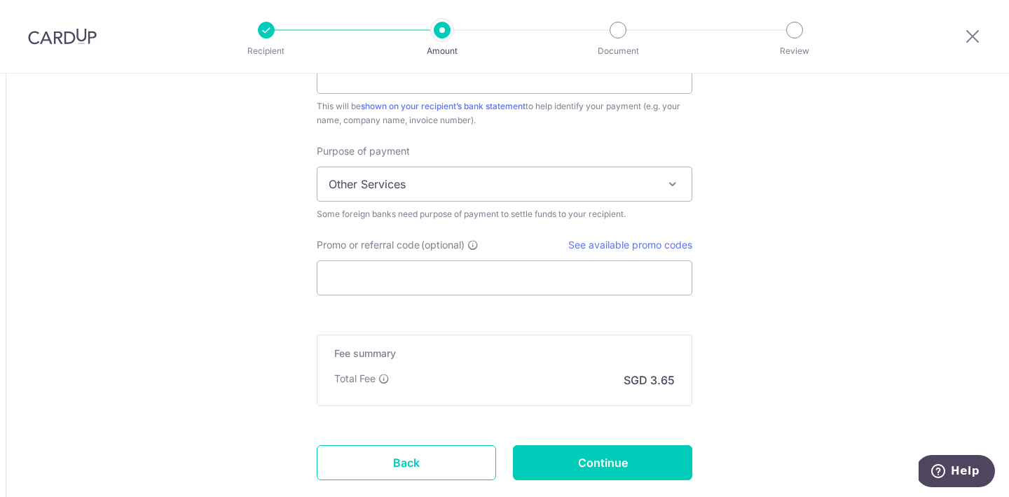
click at [435, 184] on span "Other Services" at bounding box center [504, 184] width 374 height 34
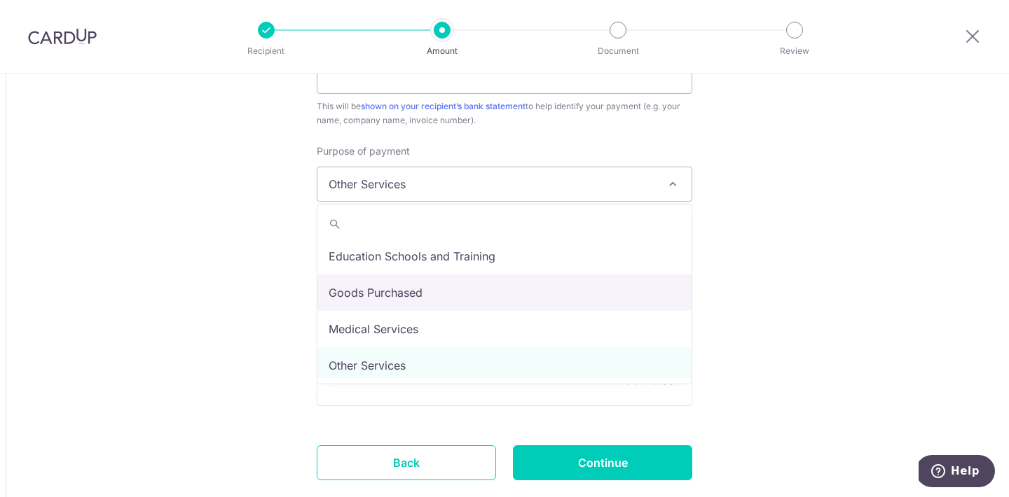
scroll to position [115, 0]
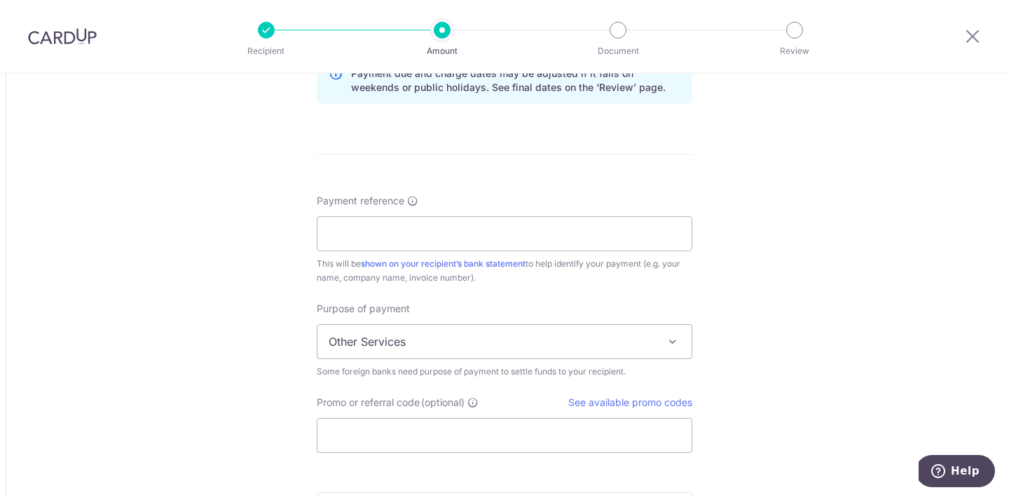
scroll to position [864, 0]
click at [624, 397] on link "See available promo codes" at bounding box center [630, 402] width 124 height 12
click at [413, 425] on input "Promo or referral code (optional)" at bounding box center [504, 434] width 375 height 35
paste input "GLOBE185"
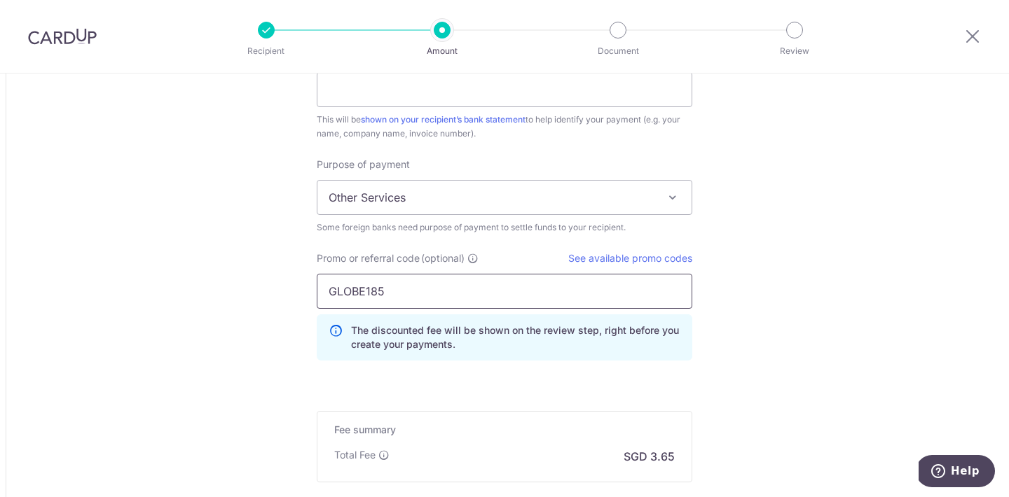
scroll to position [1009, 0]
type input "GLOBE185"
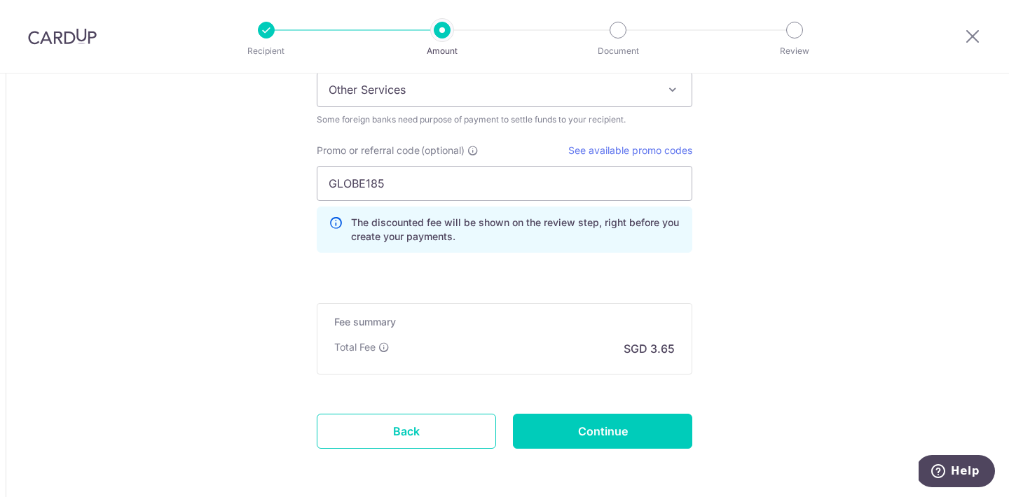
scroll to position [1117, 0]
click at [586, 427] on input "Continue" at bounding box center [602, 430] width 179 height 35
type input "Create Schedule"
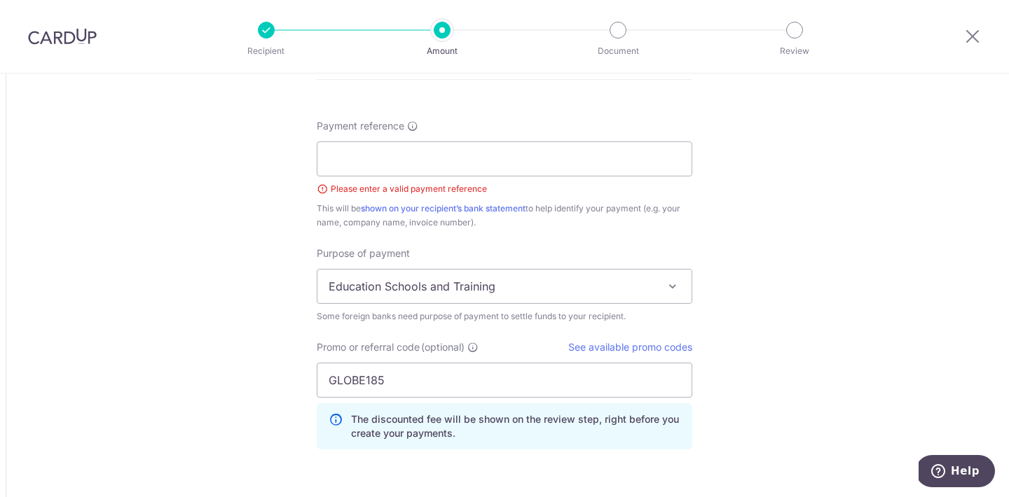
scroll to position [1058, 0]
click at [378, 146] on input "Payment reference" at bounding box center [504, 159] width 375 height 35
type input "[PERSON_NAME] [GEOGRAPHIC_DATA]"
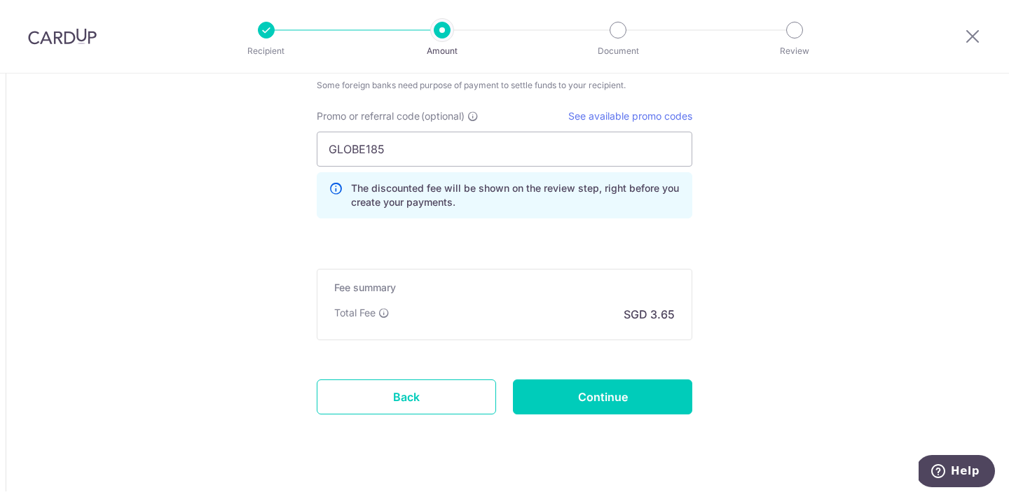
scroll to position [1292, 0]
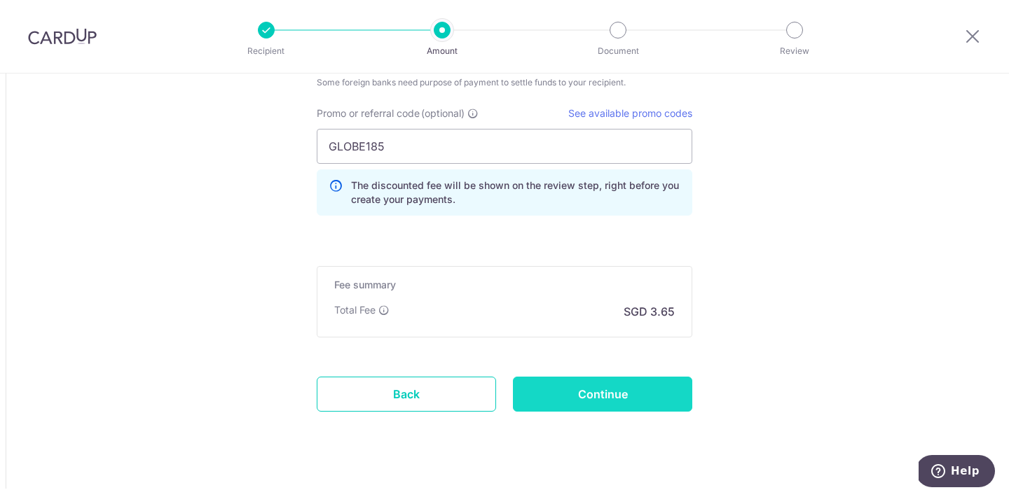
click at [598, 399] on input "Continue" at bounding box center [602, 394] width 179 height 35
type input "Create Schedule"
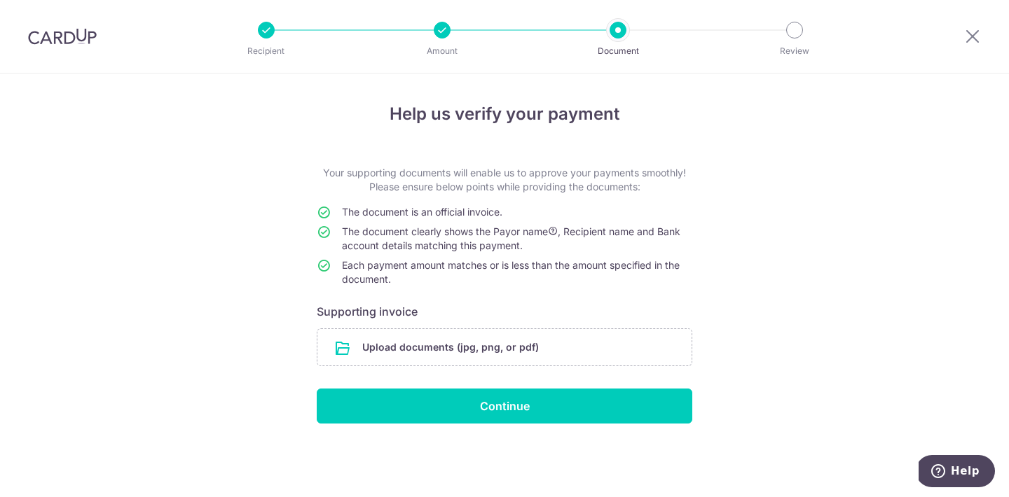
click at [446, 271] on td "Each payment amount matches or is less than the amount specified in the documen…" at bounding box center [517, 275] width 350 height 34
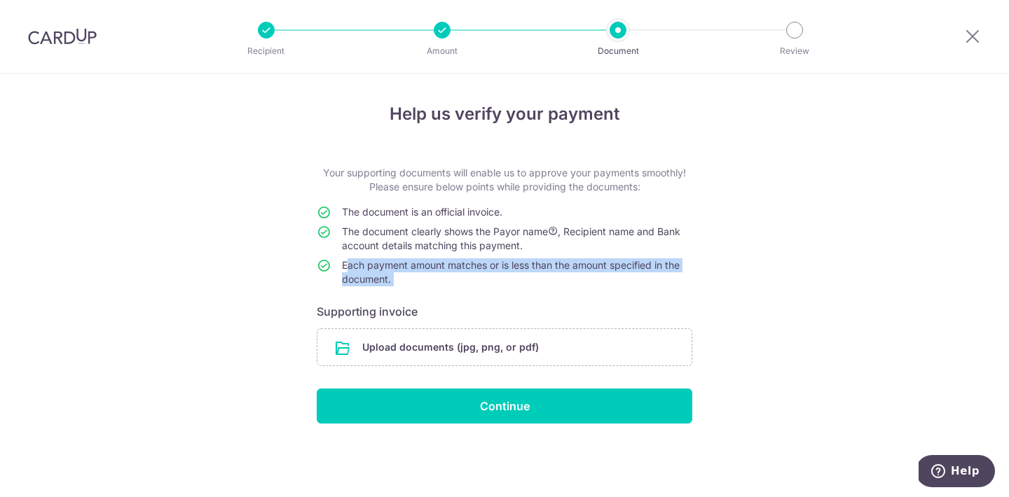
click at [446, 271] on td "Each payment amount matches or is less than the amount specified in the documen…" at bounding box center [517, 275] width 350 height 34
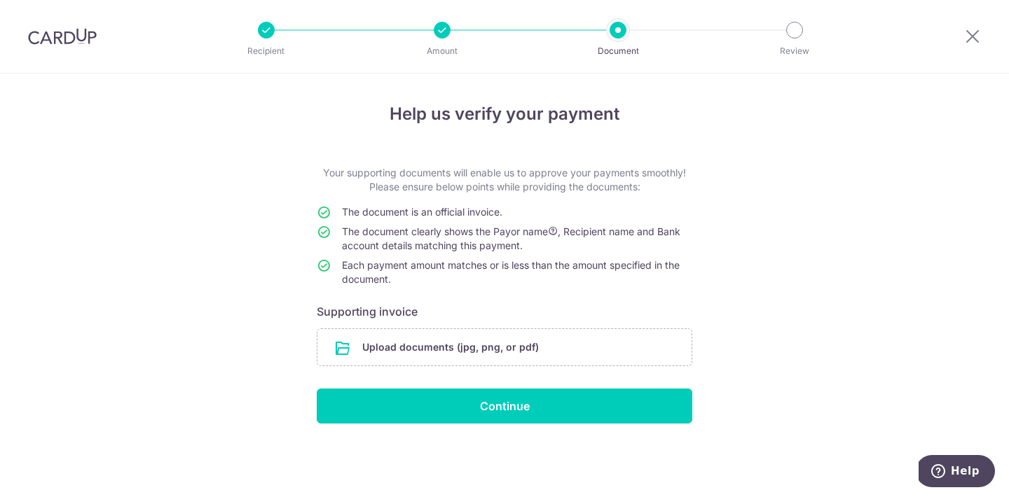
click at [447, 214] on span "The document is an official invoice." at bounding box center [422, 212] width 160 height 12
